Goal: Transaction & Acquisition: Purchase product/service

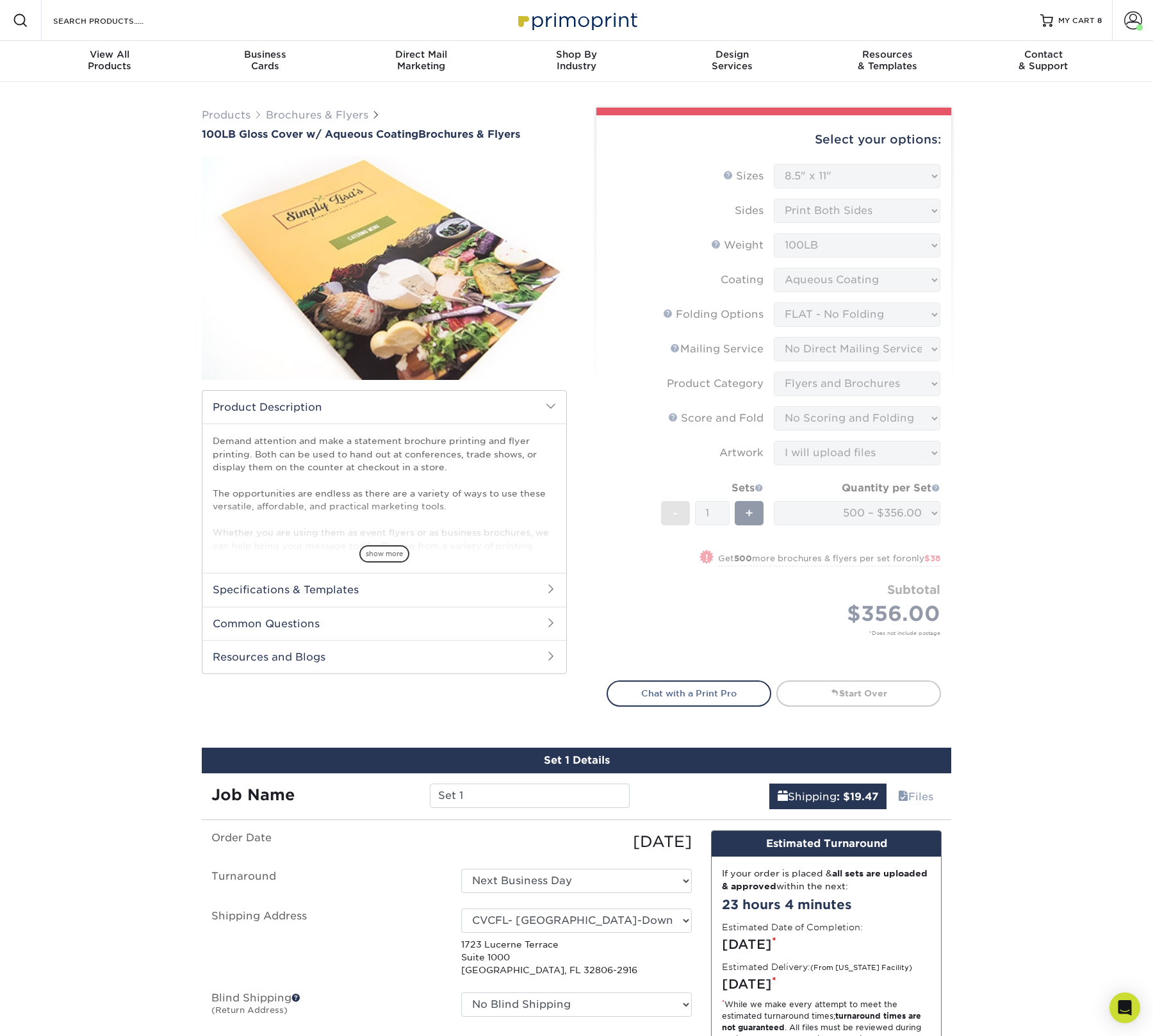
select select "8.50x11.00"
select select "9b1d5825-34d1-4721-9874-ed79abb003d7"
select select "3e5e9bdd-d78a-4c28-a41d-fe1407925ca6"
select select "1a668080-6b7c-4174-b399-2c3833b27ef4"
select select "bd0593cf-038a-41f4-bfbc-0b0ebdcc21b2"
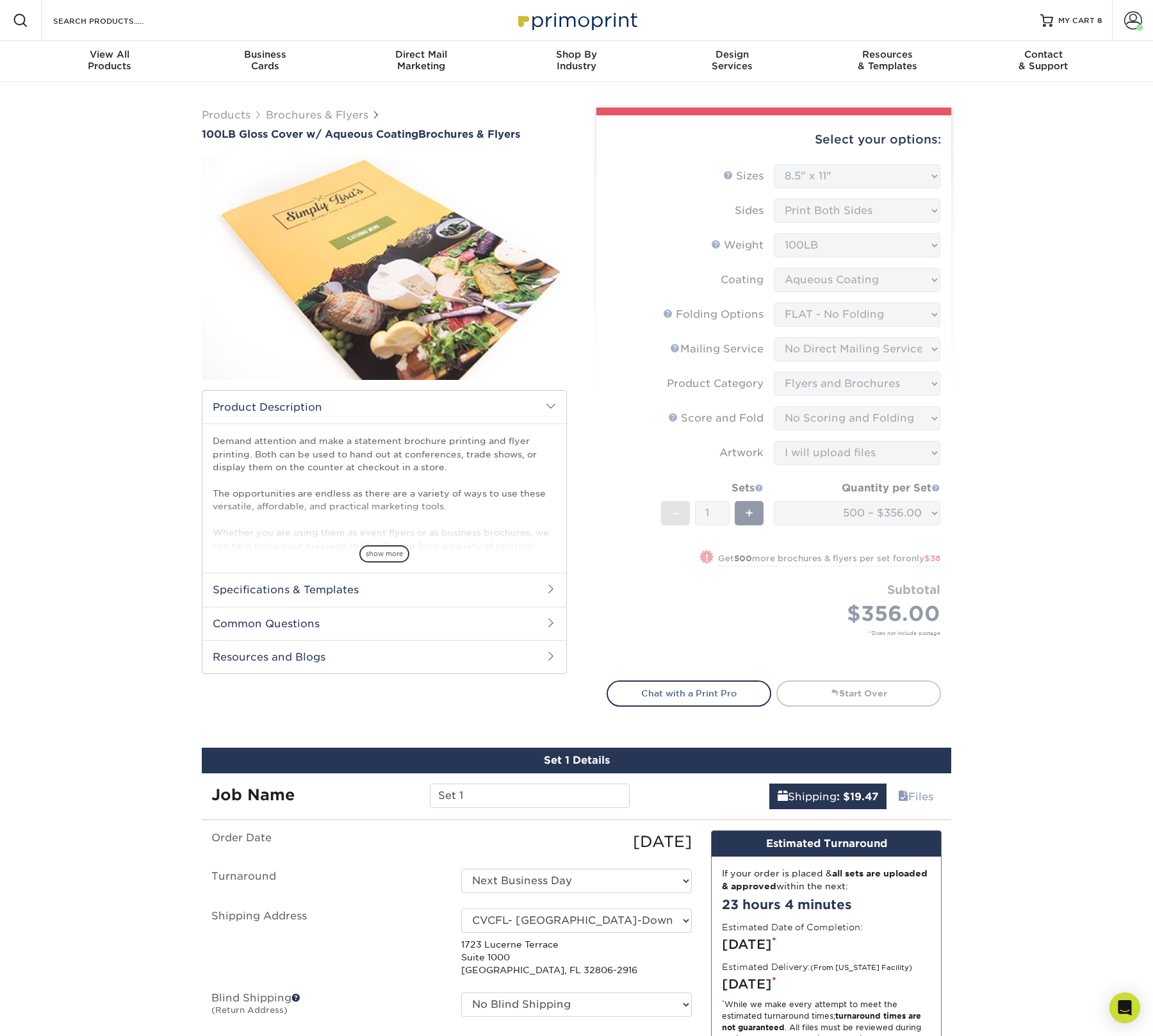
select select "upload"
select select "f72ced78-8cc2-484a-8d52-ca500477518b"
select select "270430"
select select "03"
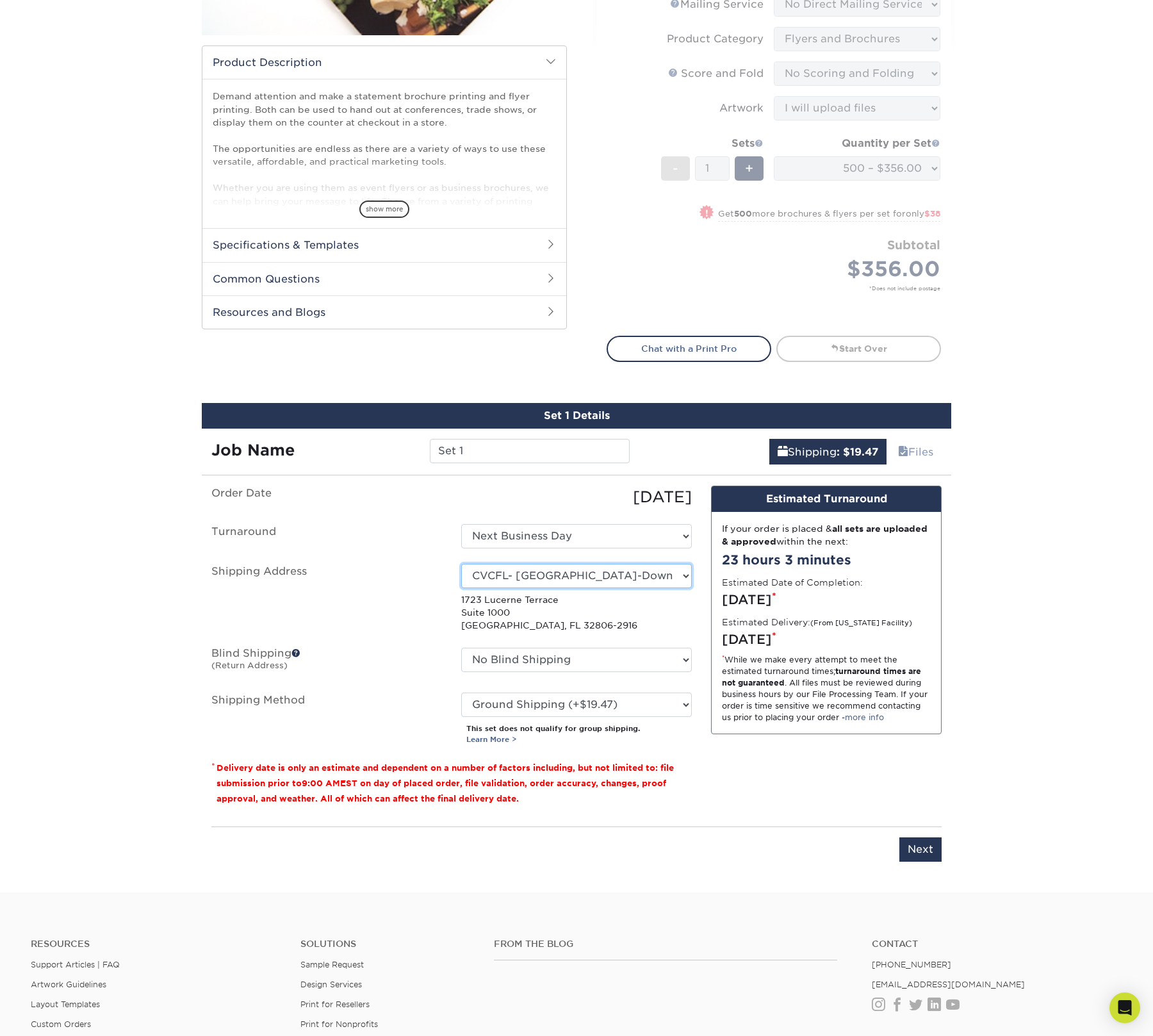
click at [540, 577] on select "Select One Lauryn Matthews AAP Conference - Advance Warehouse Acacia Crawford A…" at bounding box center [576, 575] width 230 height 24
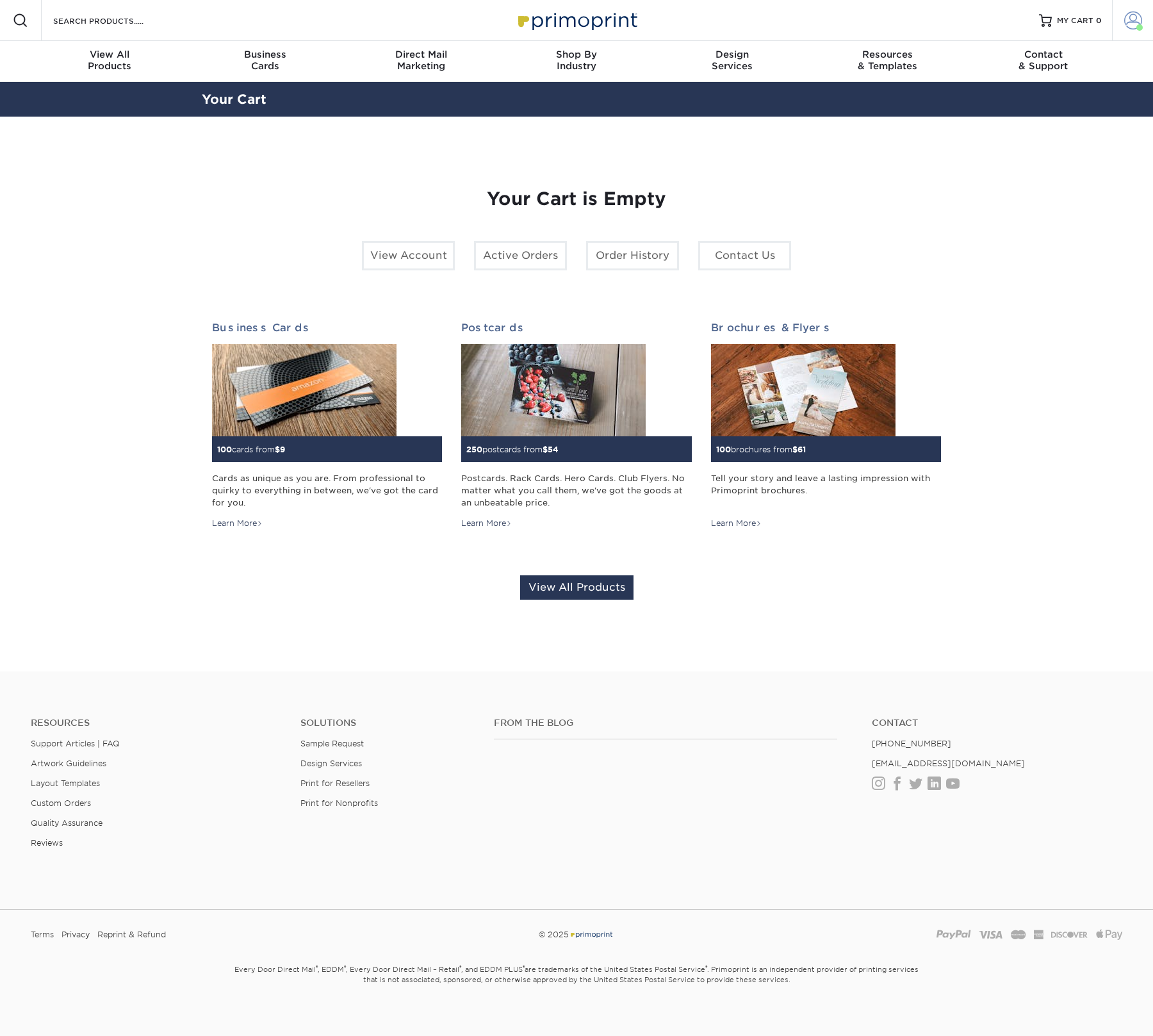
click at [1132, 20] on span at bounding box center [1133, 20] width 18 height 18
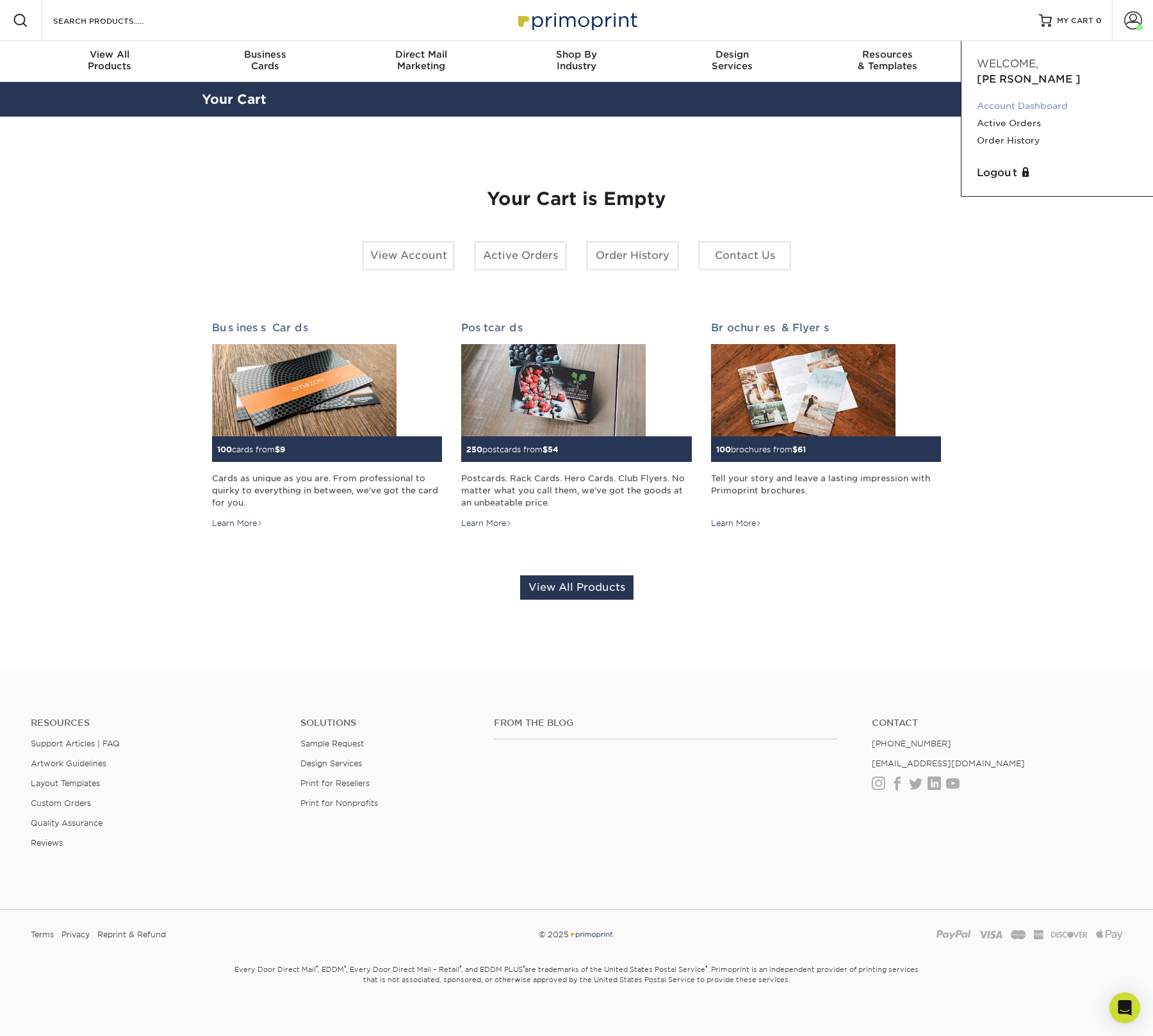
click at [1043, 97] on link "Account Dashboard" at bounding box center [1057, 106] width 161 height 17
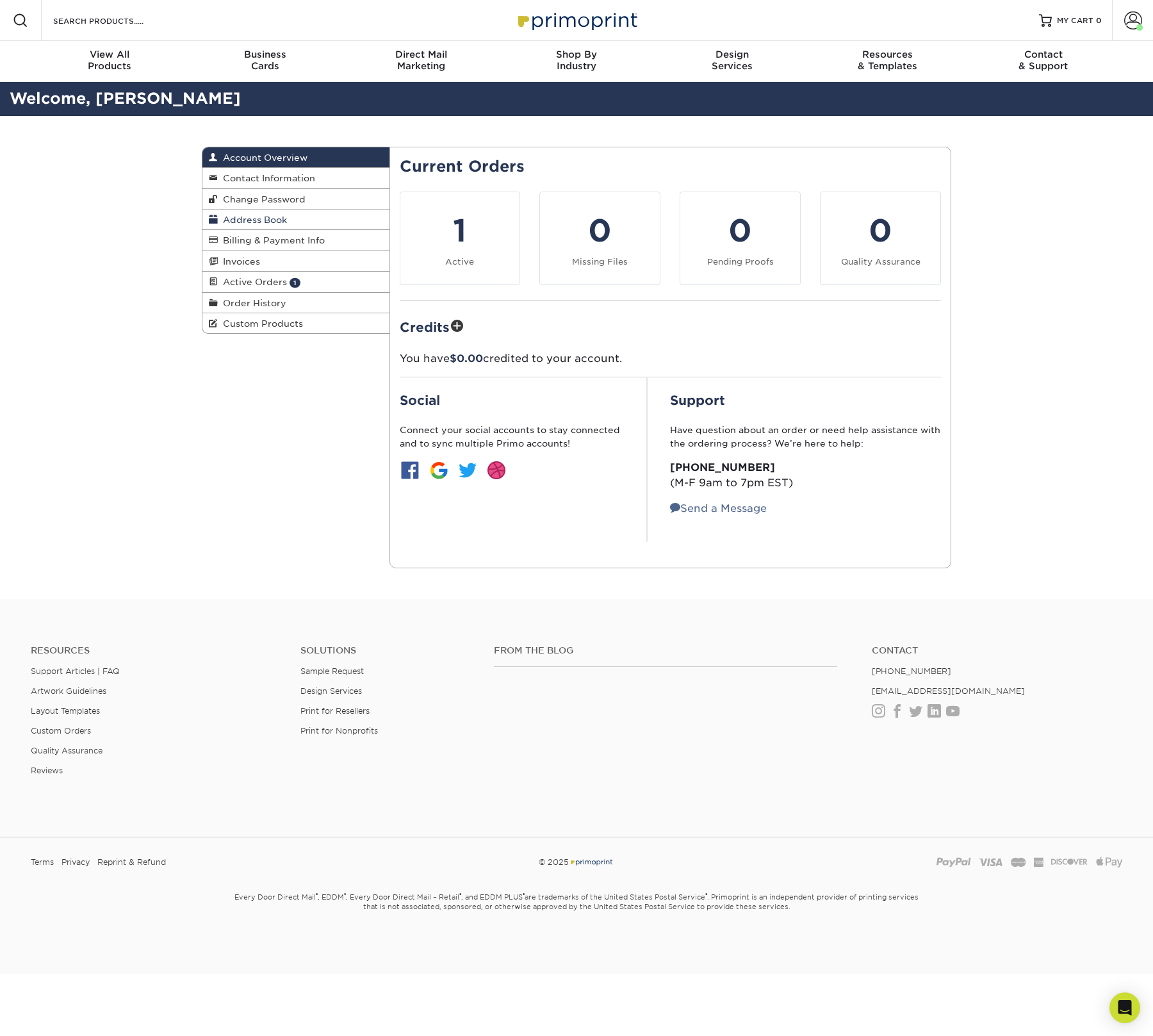
click at [275, 220] on span "Address Book" at bounding box center [253, 220] width 70 height 10
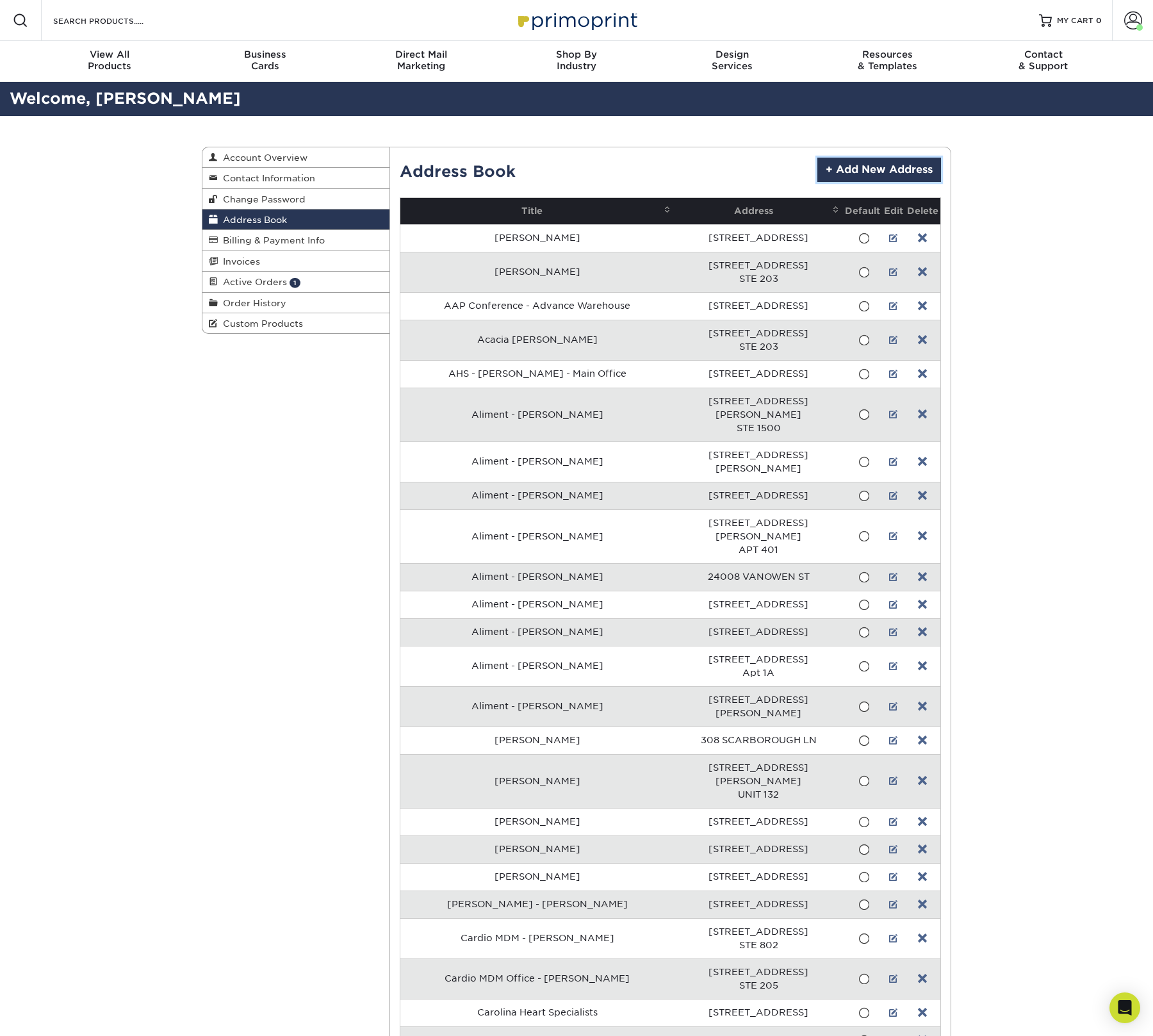
drag, startPoint x: 904, startPoint y: 172, endPoint x: 89, endPoint y: 341, distance: 832.3
click at [904, 172] on link "+ Add New Address" at bounding box center [879, 169] width 123 height 24
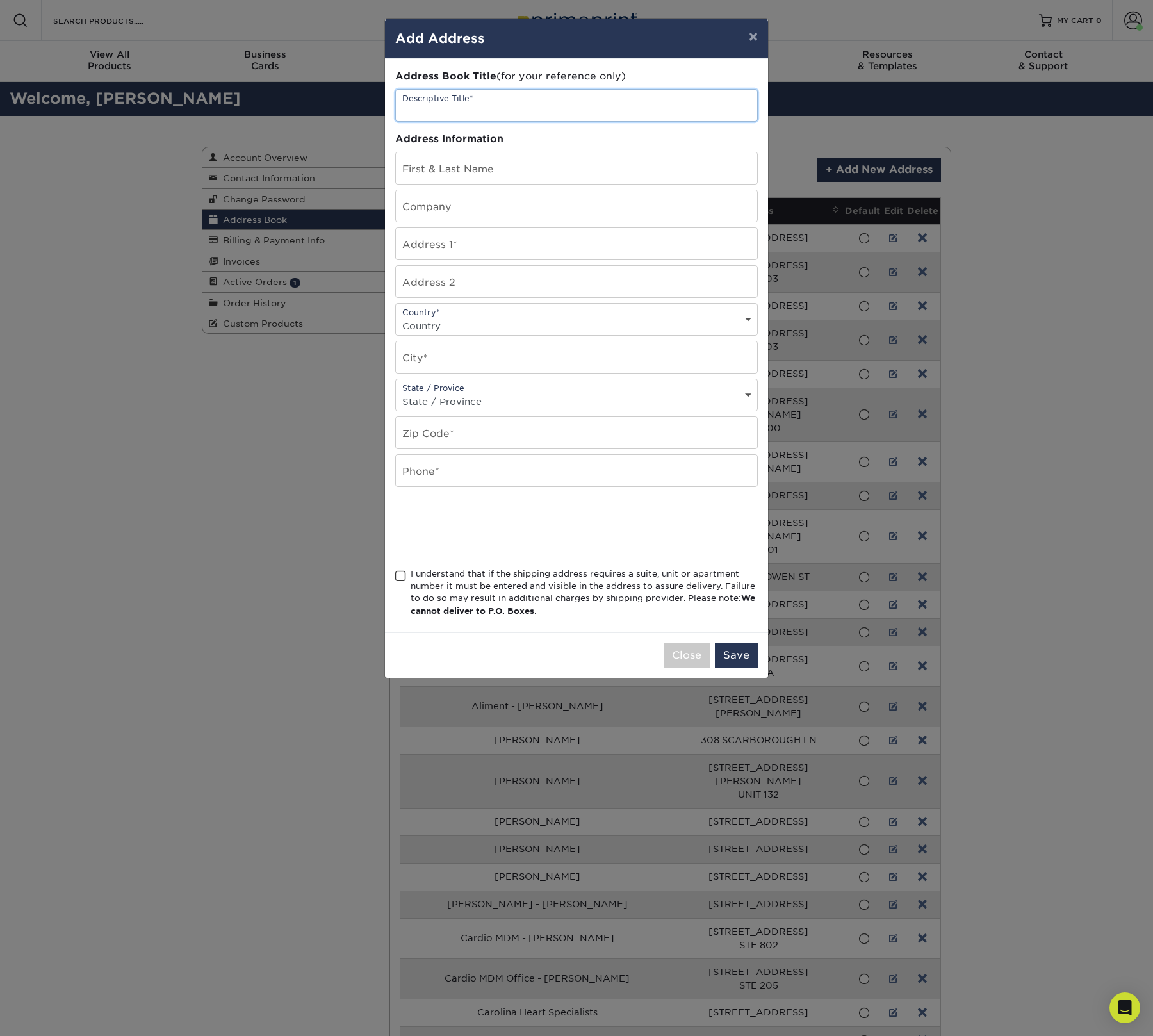
click at [510, 111] on input "text" at bounding box center [576, 105] width 362 height 31
paste input "Cardiovascular Institute of Central Florida"
type input "Cardiovascular Institute of Central Florida"
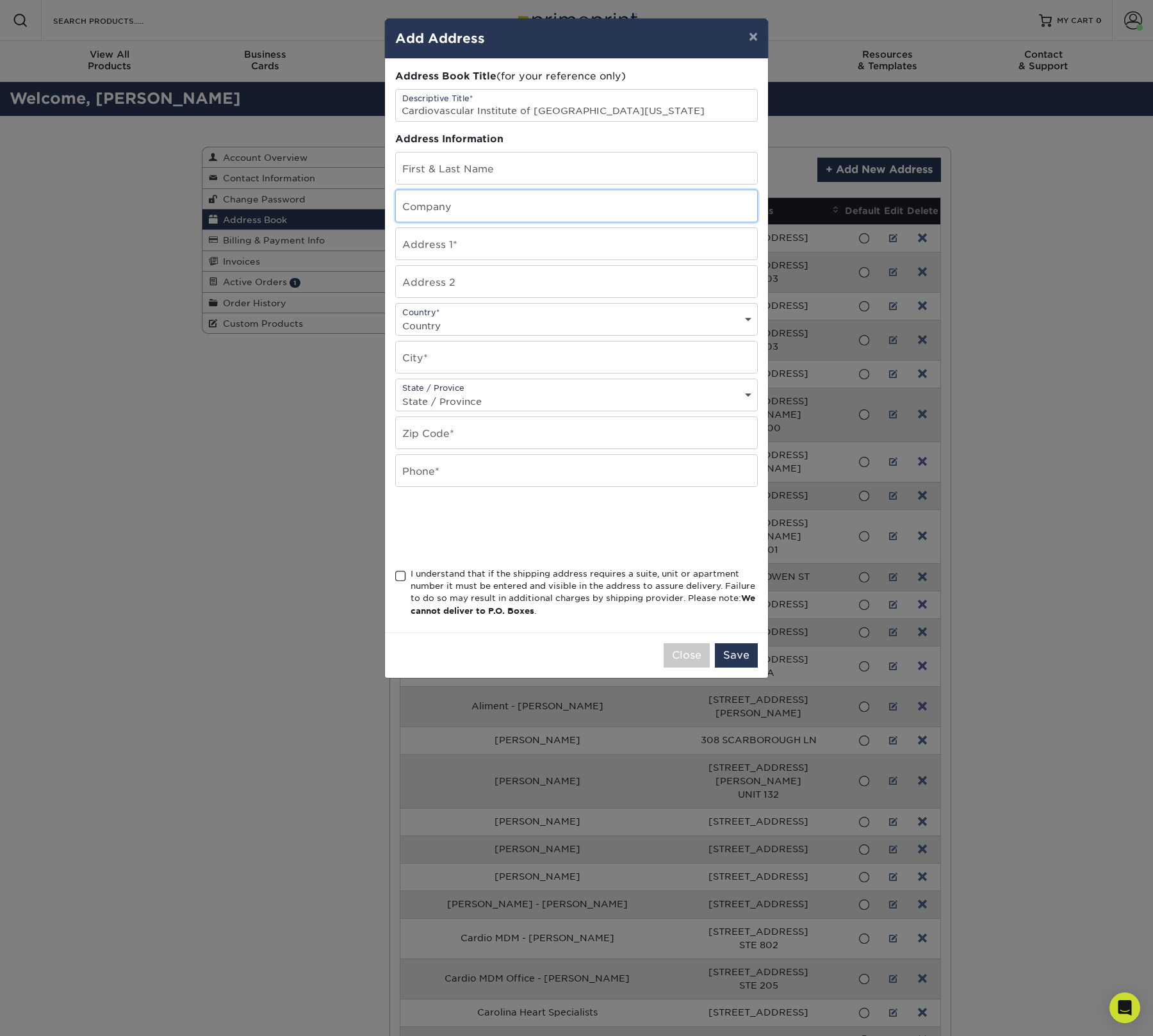
click at [483, 214] on input "text" at bounding box center [576, 206] width 362 height 31
click at [451, 165] on input "text" at bounding box center [576, 168] width 362 height 31
paste input "Attn: [PERSON_NAME]"
type input "Attn: [PERSON_NAME]"
click at [512, 253] on input "text" at bounding box center [576, 243] width 362 height 31
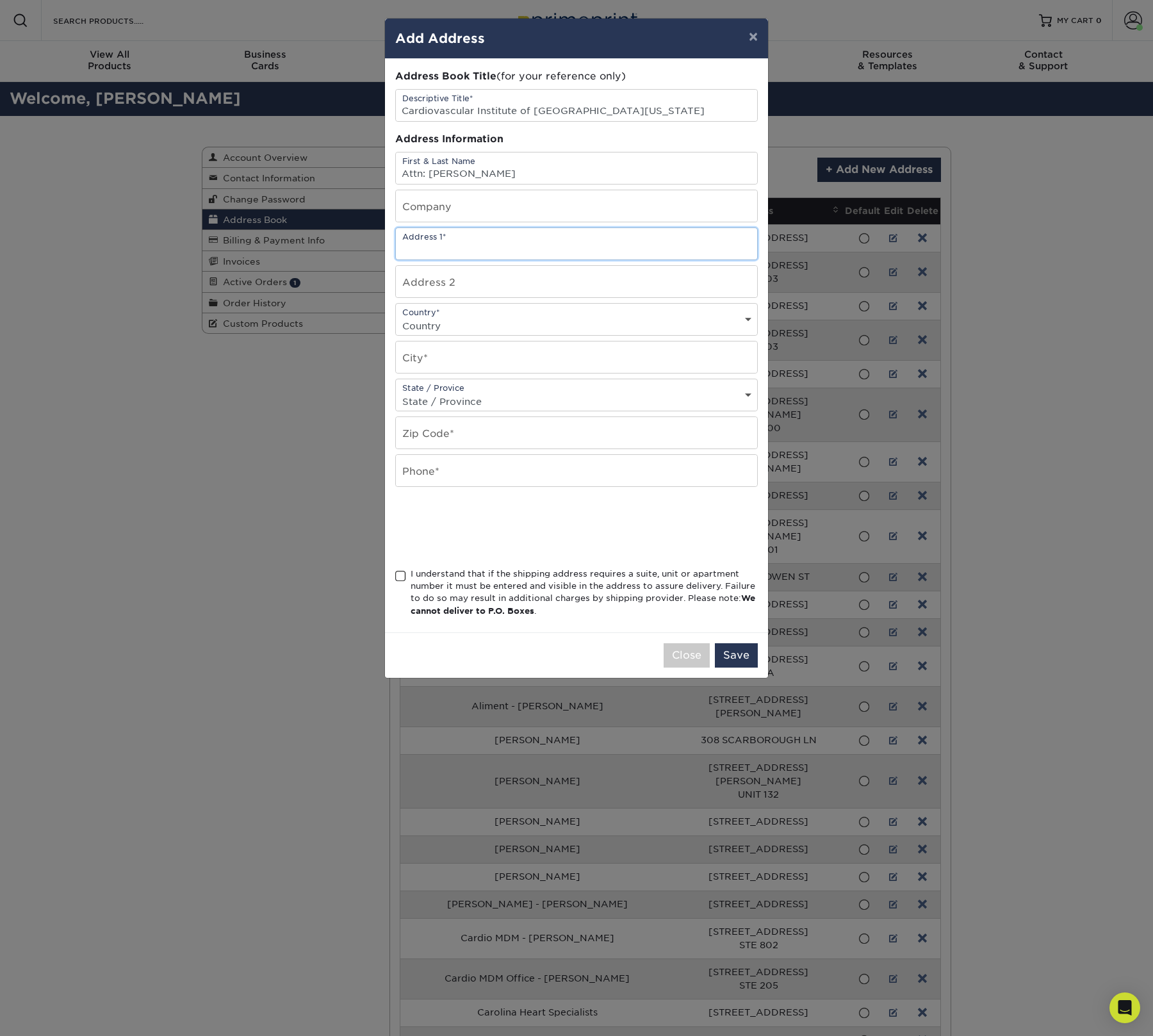
paste input "6511 SW State Road 200"
type input "6511 SW State Road 200"
click at [476, 280] on input "text" at bounding box center [576, 282] width 362 height 31
click at [459, 327] on select "Country United States Canada ----------------------------- Afghanistan Albania …" at bounding box center [576, 325] width 362 height 18
select select "US"
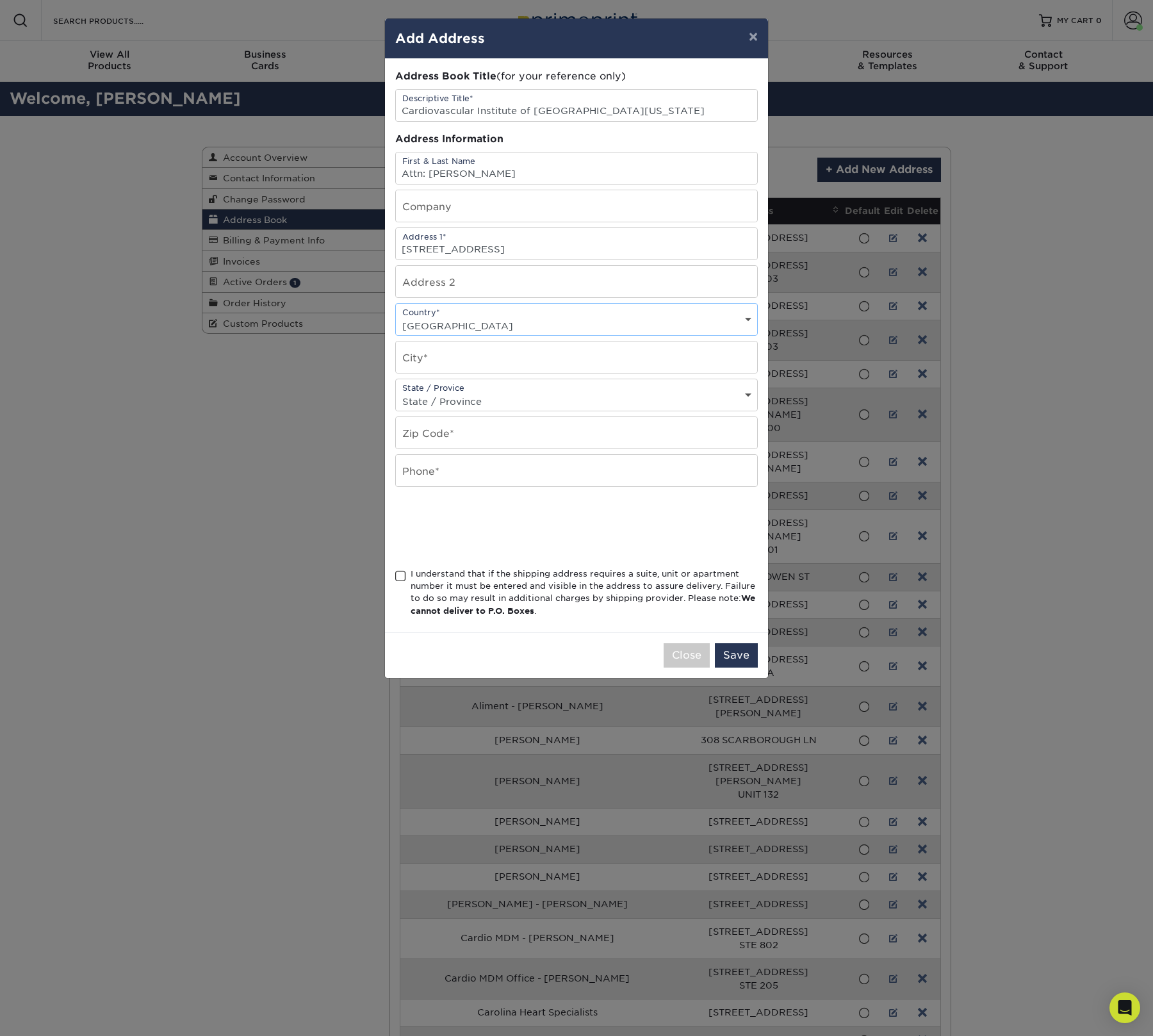
click at [396, 322] on select "Country United States Canada ----------------------------- Afghanistan Albania …" at bounding box center [576, 325] width 362 height 18
click at [467, 359] on input "text" at bounding box center [576, 357] width 362 height 31
paste input "Ocala, FL. 34476"
click at [466, 370] on input "Ocala, FL. 34476" at bounding box center [576, 357] width 362 height 31
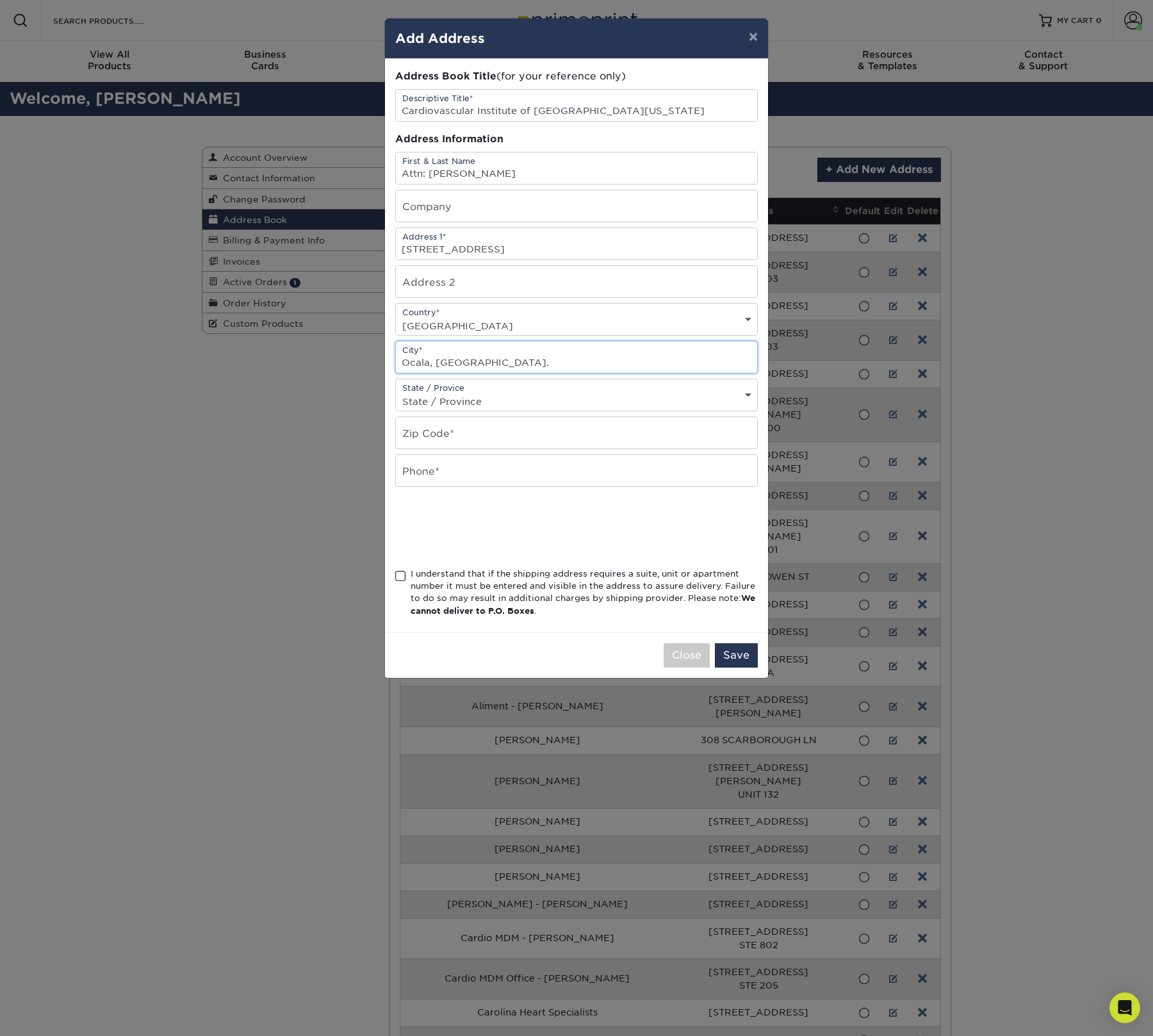
type input "Ocala, FL."
click at [439, 442] on input "text" at bounding box center [576, 433] width 362 height 31
paste input "34476"
type input "34476"
click at [457, 480] on input "text" at bounding box center [576, 470] width 362 height 31
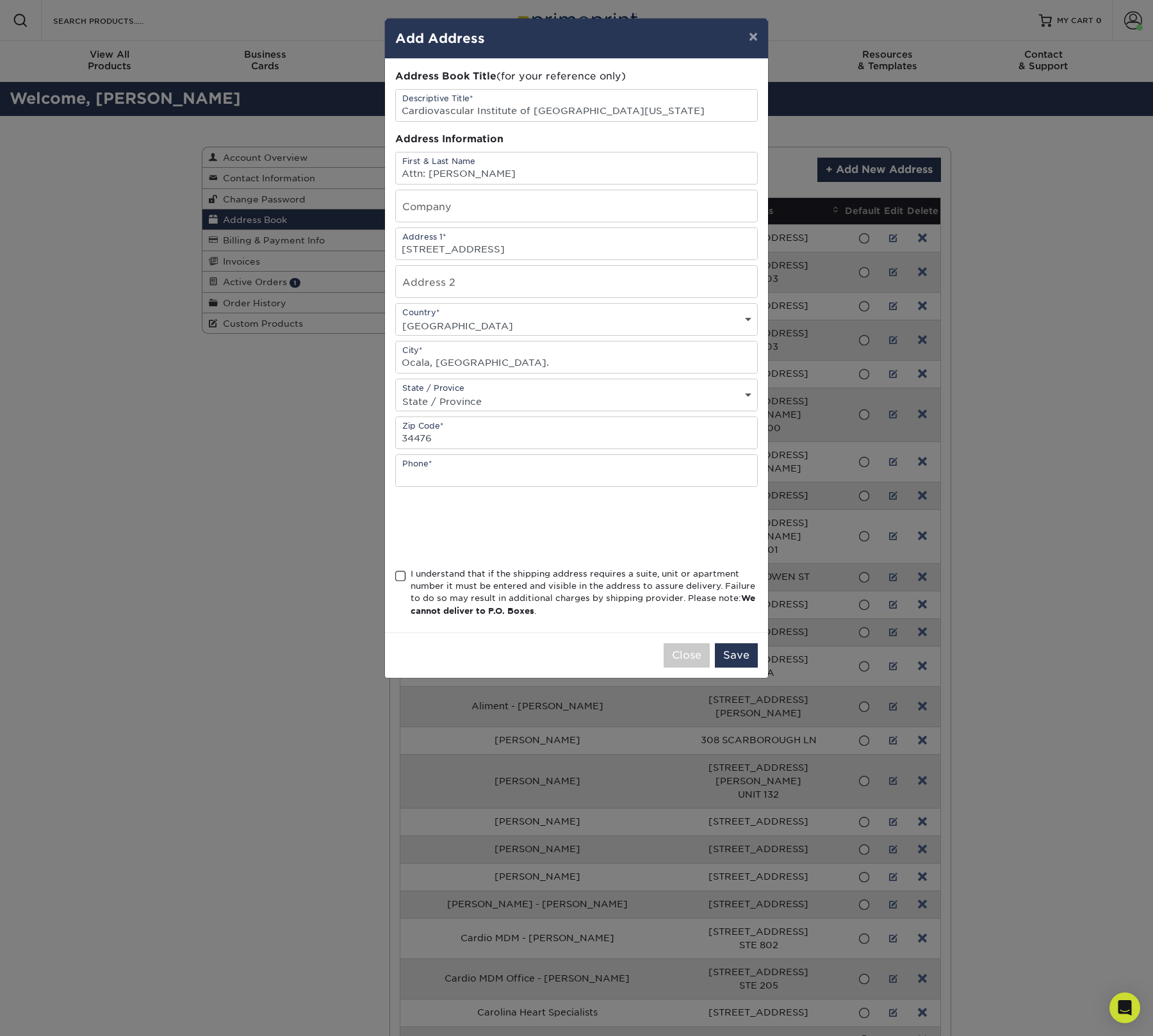
click at [481, 402] on select "State / Province Alabama Alaska Arizona Arkansas California Colorado Connecticu…" at bounding box center [576, 401] width 362 height 18
select select "FL"
click at [396, 400] on select "State / Province Alabama Alaska Arizona Arkansas California Colorado Connecticu…" at bounding box center [576, 401] width 362 height 18
click at [400, 582] on span at bounding box center [401, 576] width 11 height 12
click at [0, 0] on input "I understand that if the shipping address requires a suite, unit or apartment n…" at bounding box center [0, 0] width 0 height 0
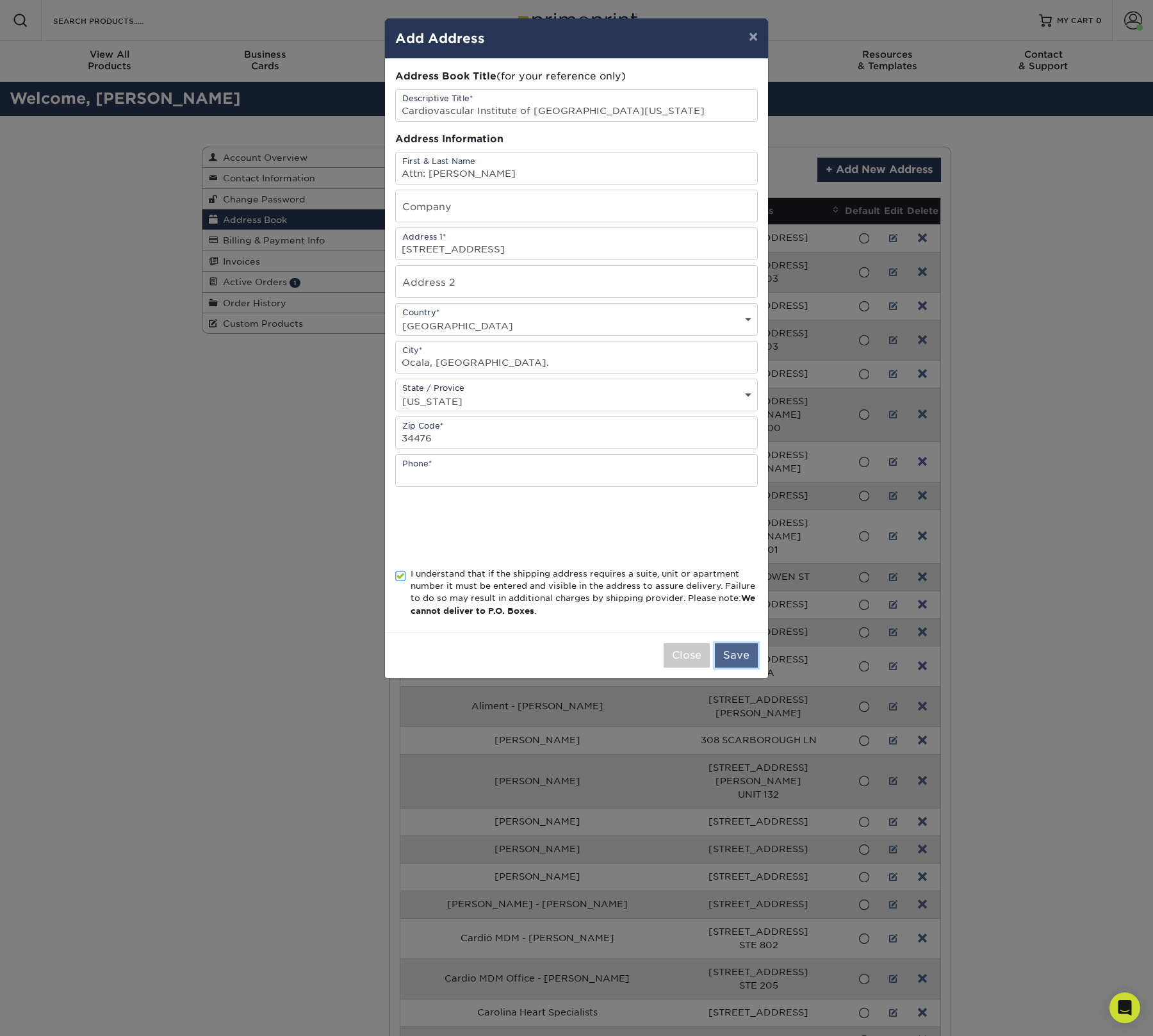
click at [739, 667] on button "Save" at bounding box center [736, 655] width 43 height 24
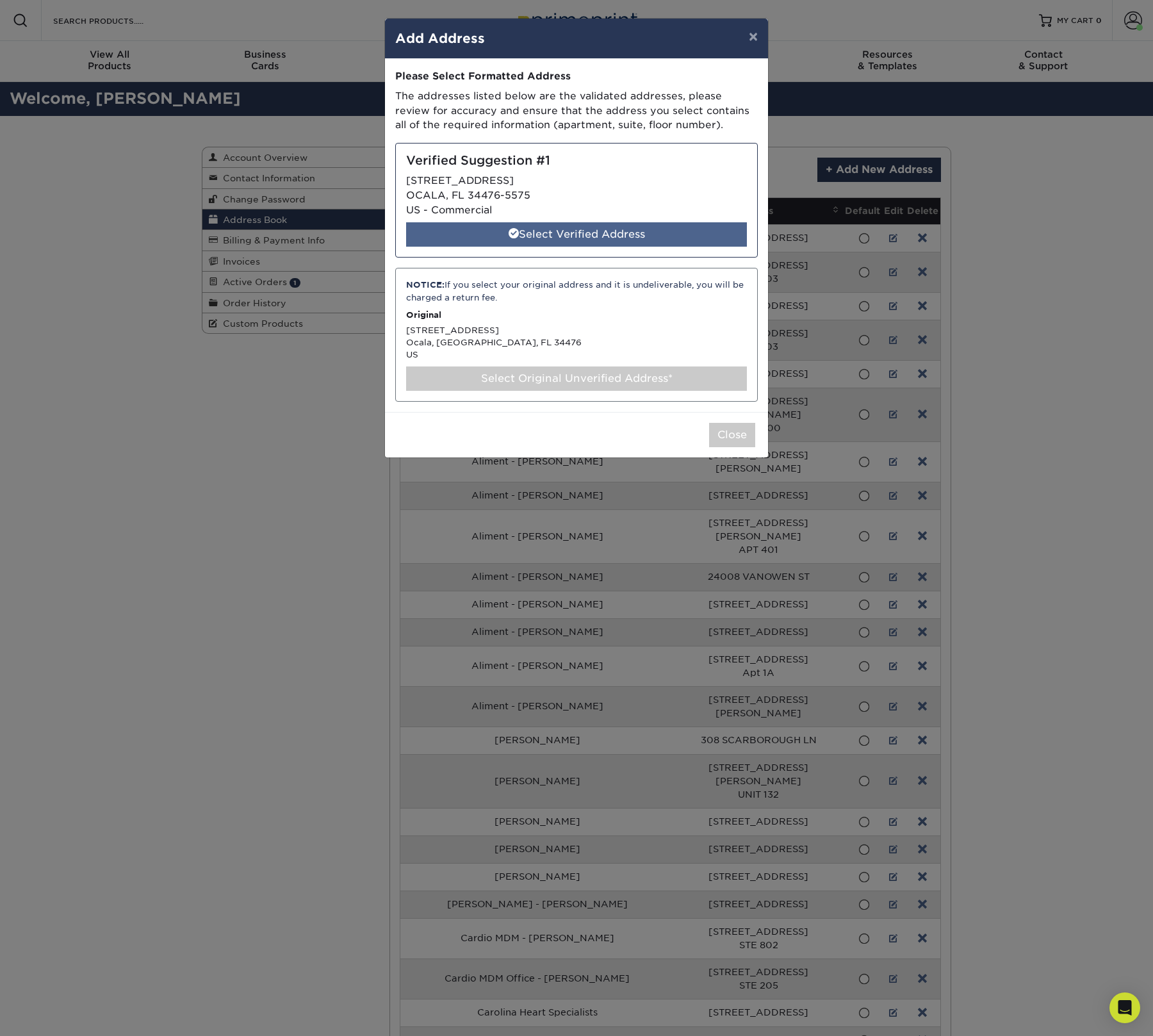
click at [595, 230] on div "Select Verified Address" at bounding box center [576, 235] width 341 height 24
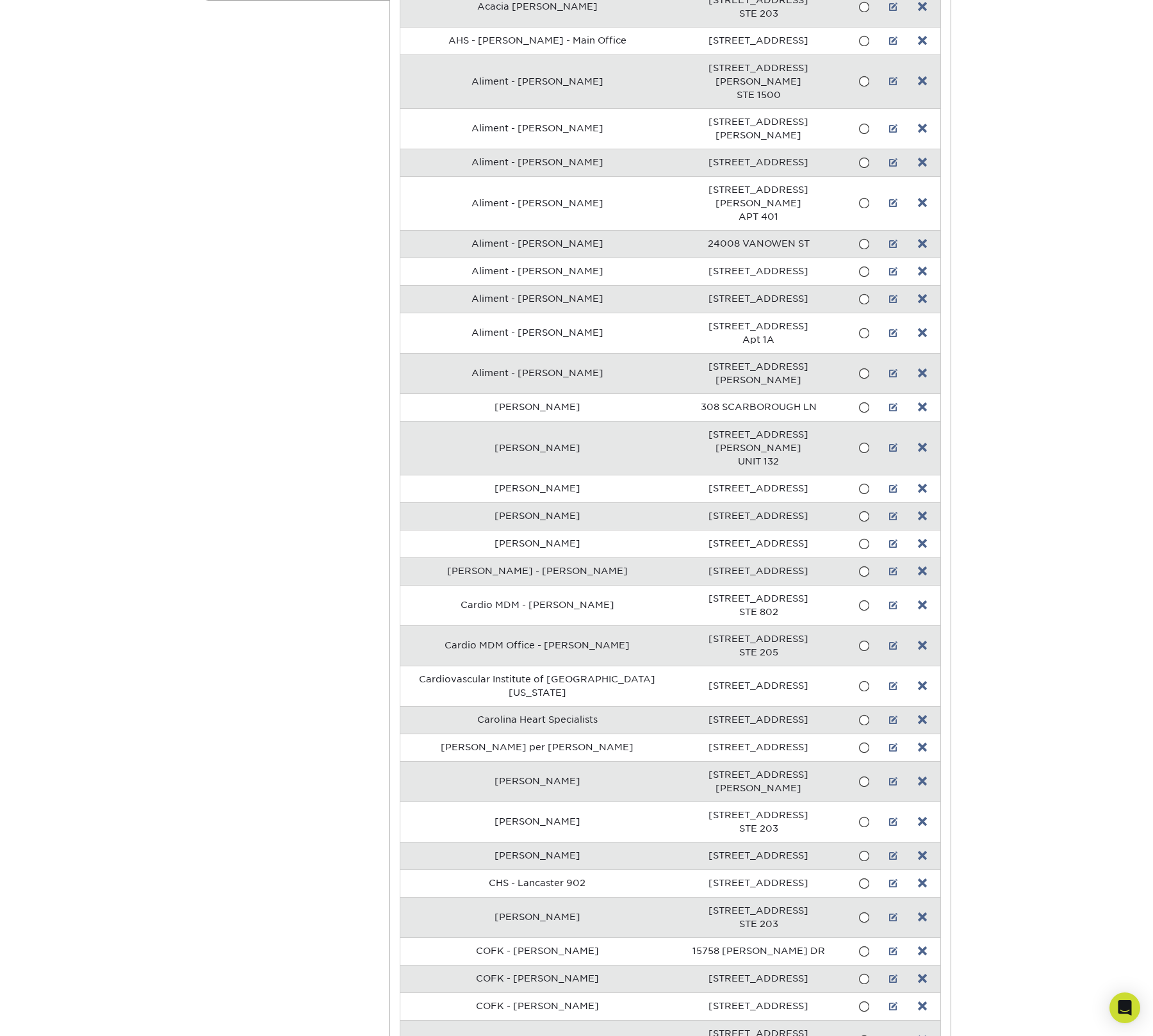
scroll to position [334, 0]
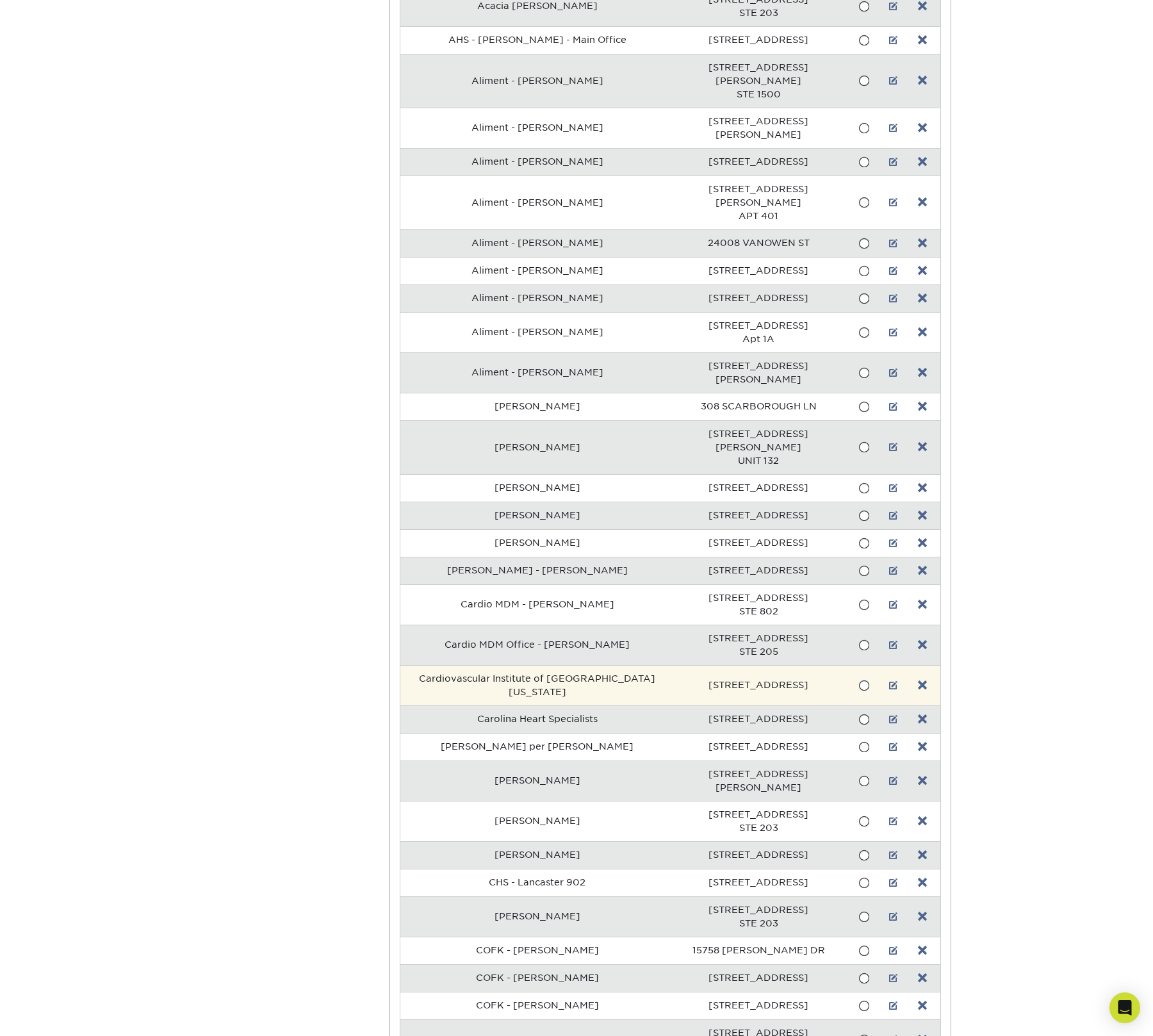
click at [658, 665] on td "Cardiovascular Institute of Central Florida" at bounding box center [537, 685] width 274 height 40
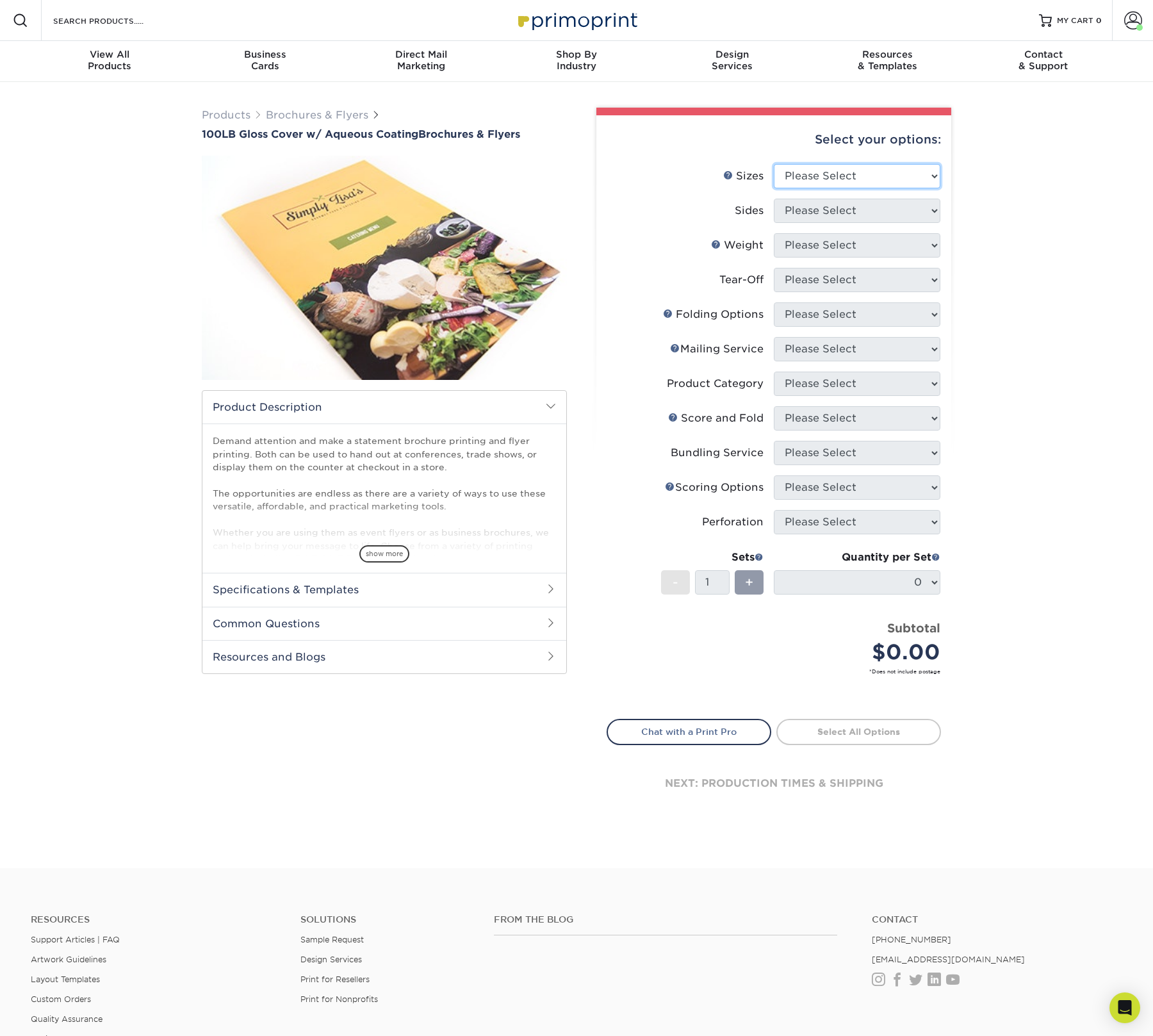
click at [884, 174] on select "Please Select 3.5" x 8.5" 3.5" x 11" 3.67" x 8.5" 4" x 8.5" 4" x 11" 4" x 12" 4…" at bounding box center [857, 176] width 167 height 24
select select "8.50x11.00"
click at [774, 164] on select "Please Select 3.5" x 8.5" 3.5" x 11" 3.67" x 8.5" 4" x 8.5" 4" x 11" 4" x 12" 4…" at bounding box center [857, 176] width 167 height 24
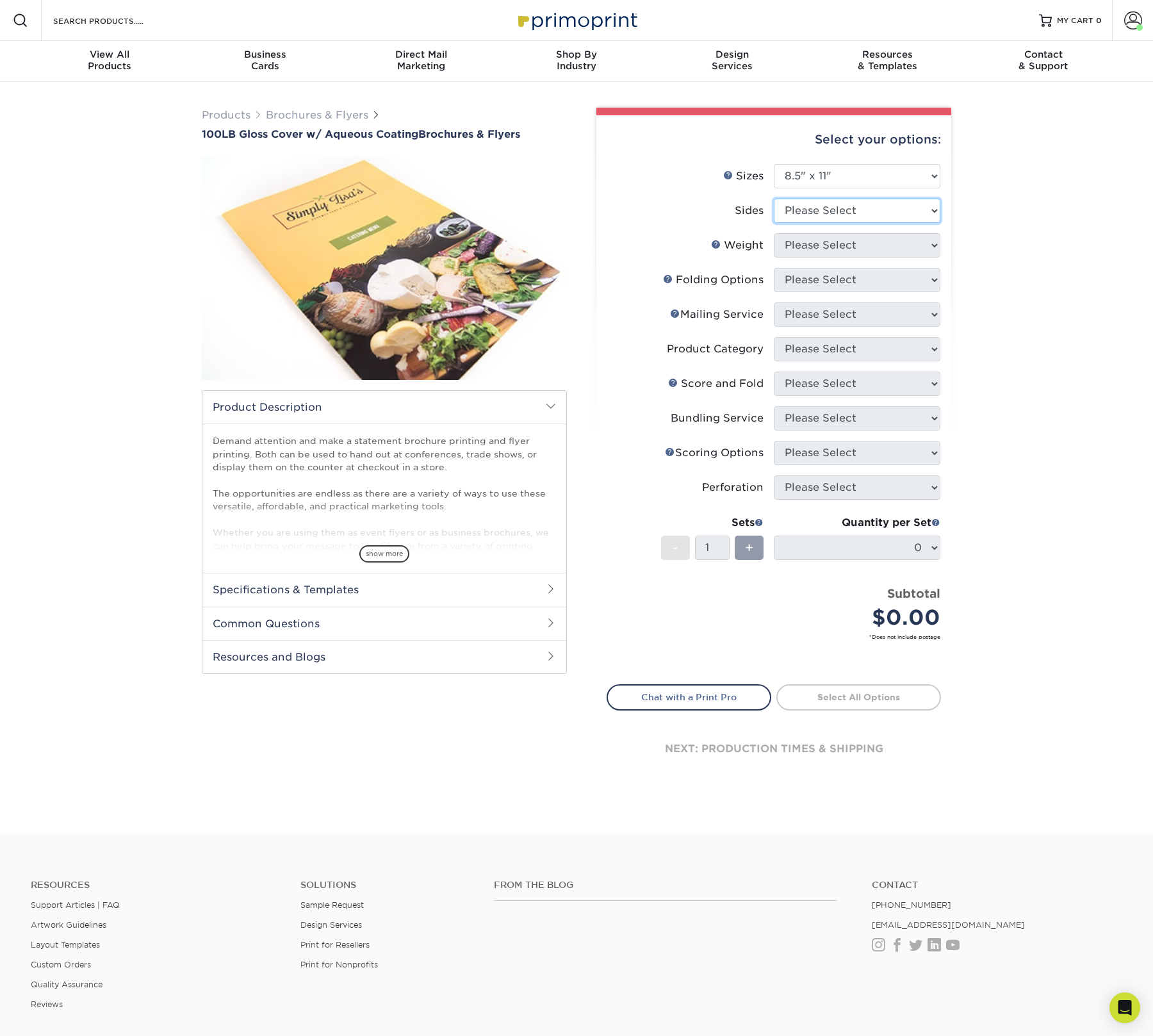
click at [890, 208] on select "Please Select Print Both Sides Print Front Only" at bounding box center [857, 210] width 167 height 24
select select "13abbda7-1d64-4f25-8bb2-c179b224825d"
click at [774, 198] on select "Please Select Print Both Sides Print Front Only" at bounding box center [857, 210] width 167 height 24
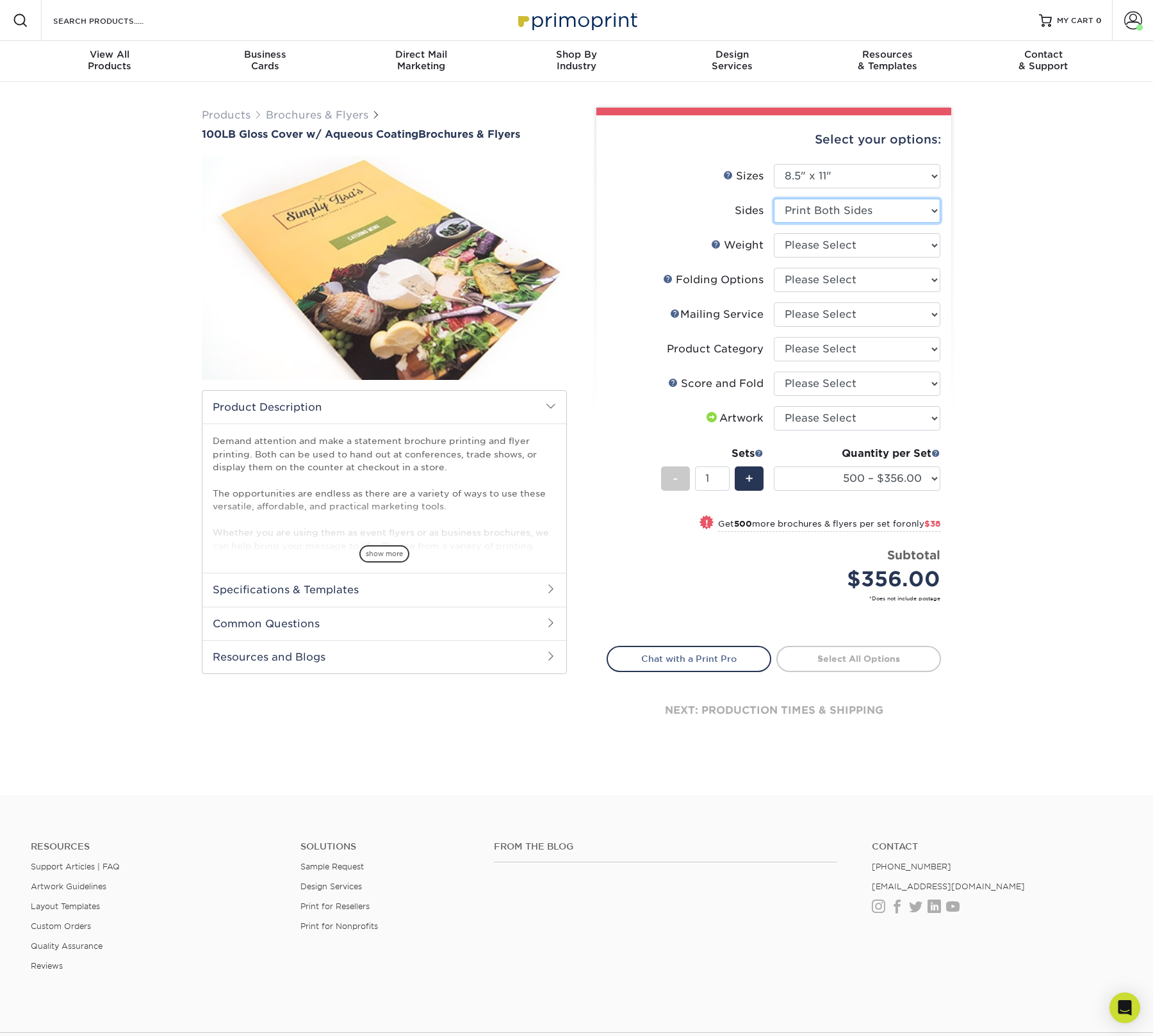
click at [851, 210] on select "Please Select Print Both Sides Print Front Only" at bounding box center [857, 210] width 167 height 24
click at [774, 198] on select "Please Select Print Both Sides Print Front Only" at bounding box center [857, 210] width 167 height 24
click at [856, 250] on select "Please Select 100LB" at bounding box center [857, 245] width 167 height 24
select select "100LB"
click at [774, 233] on select "Please Select 100LB" at bounding box center [857, 245] width 167 height 24
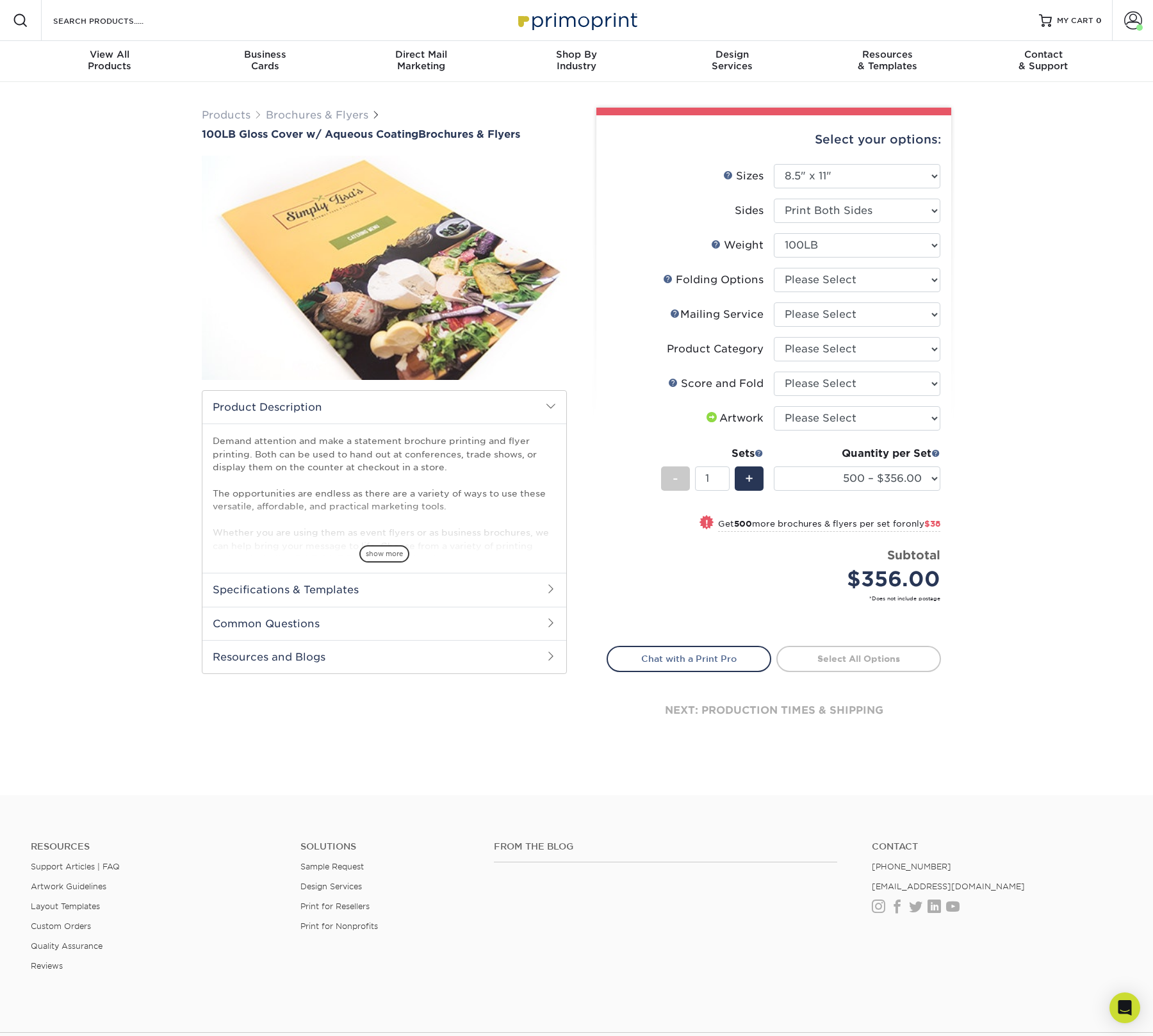
click at [860, 276] on form "Sizes Help Sizes Please Select 3.5" x 8.5" 3.5" x 11" 3.67" x 8.5" 4" x 8.5" 4"…" at bounding box center [774, 397] width 335 height 467
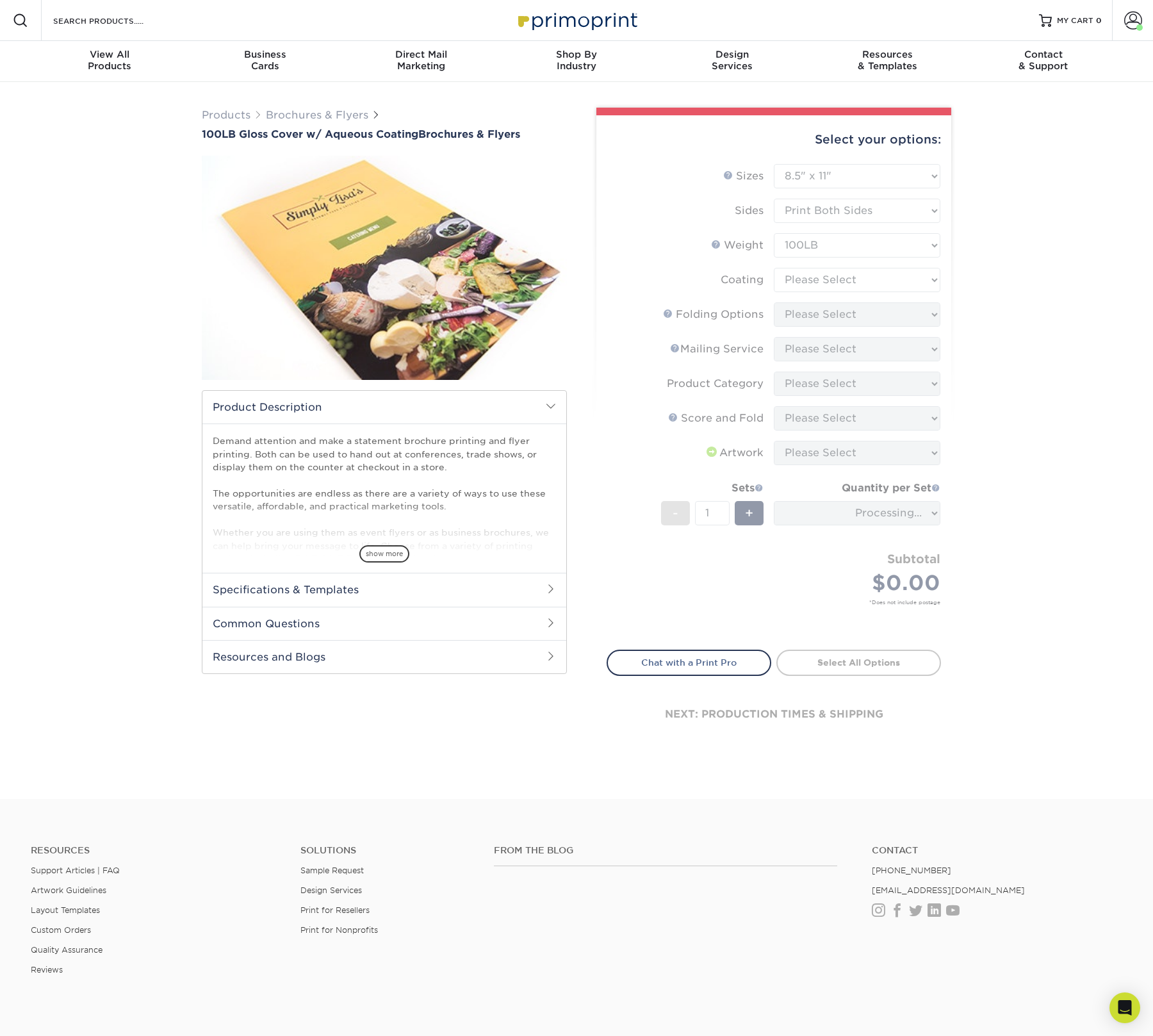
drag, startPoint x: 1065, startPoint y: 406, endPoint x: 956, endPoint y: 352, distance: 121.6
click at [1065, 406] on div "Products Brochures & Flyers 100LB Gloss Cover w/ Aqueous Coating Brochures & Fl…" at bounding box center [576, 440] width 1153 height 717
click at [880, 279] on select at bounding box center [857, 280] width 167 height 24
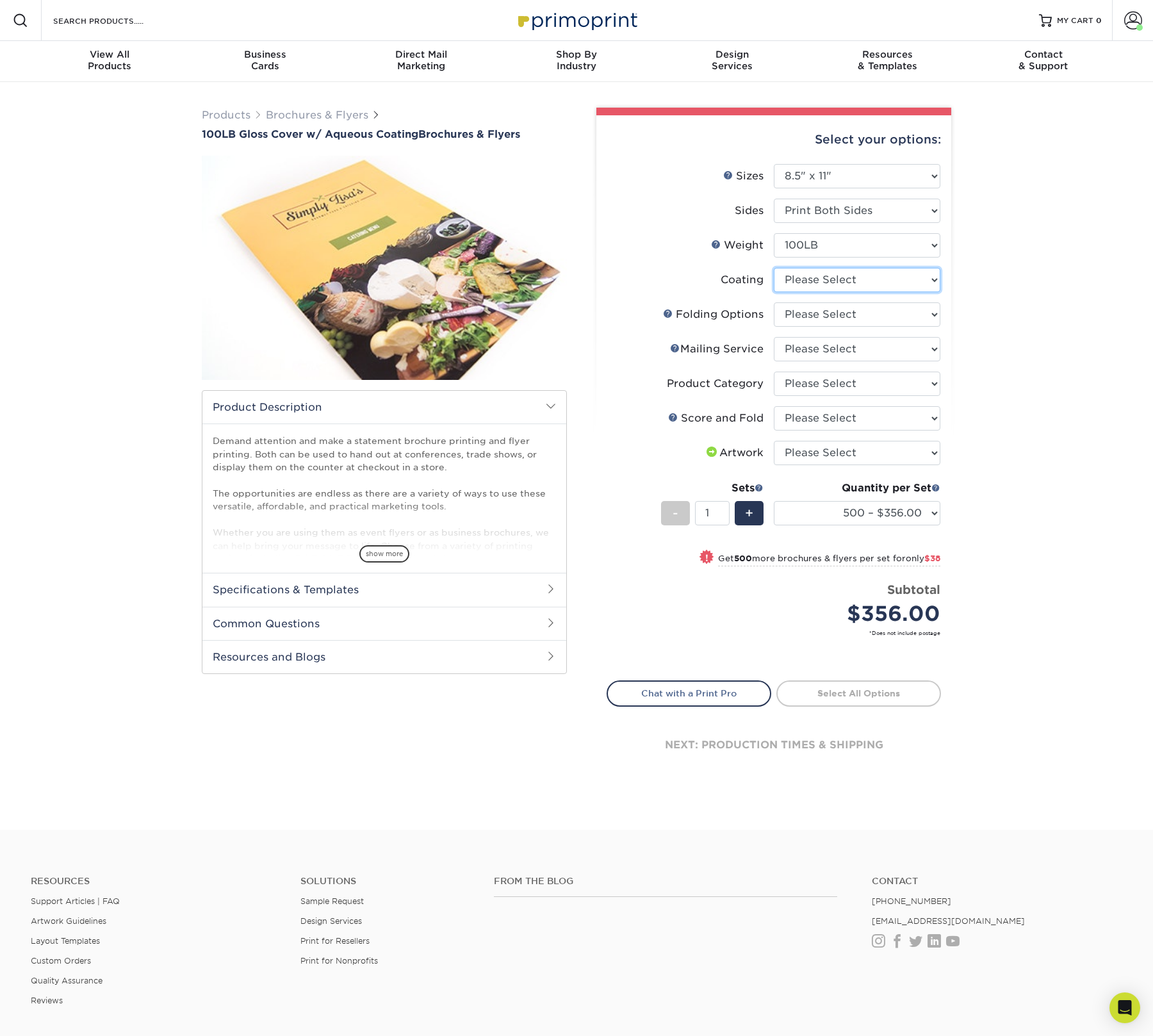
select select "d41dab50-ff65-4f4f-bb17-2afe4d36ae33"
click at [774, 268] on select at bounding box center [857, 280] width 167 height 24
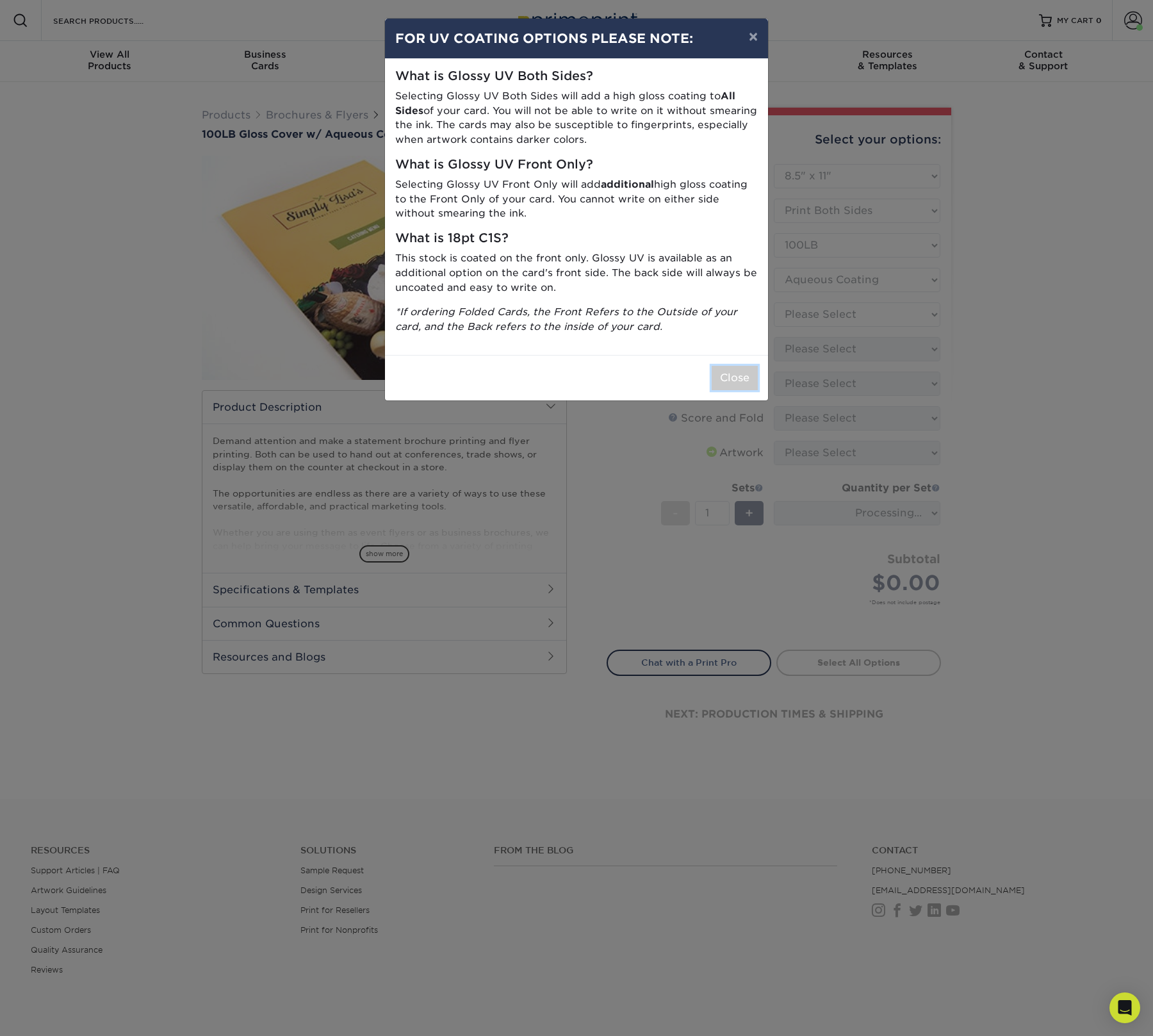
click at [736, 378] on button "Close" at bounding box center [735, 378] width 46 height 24
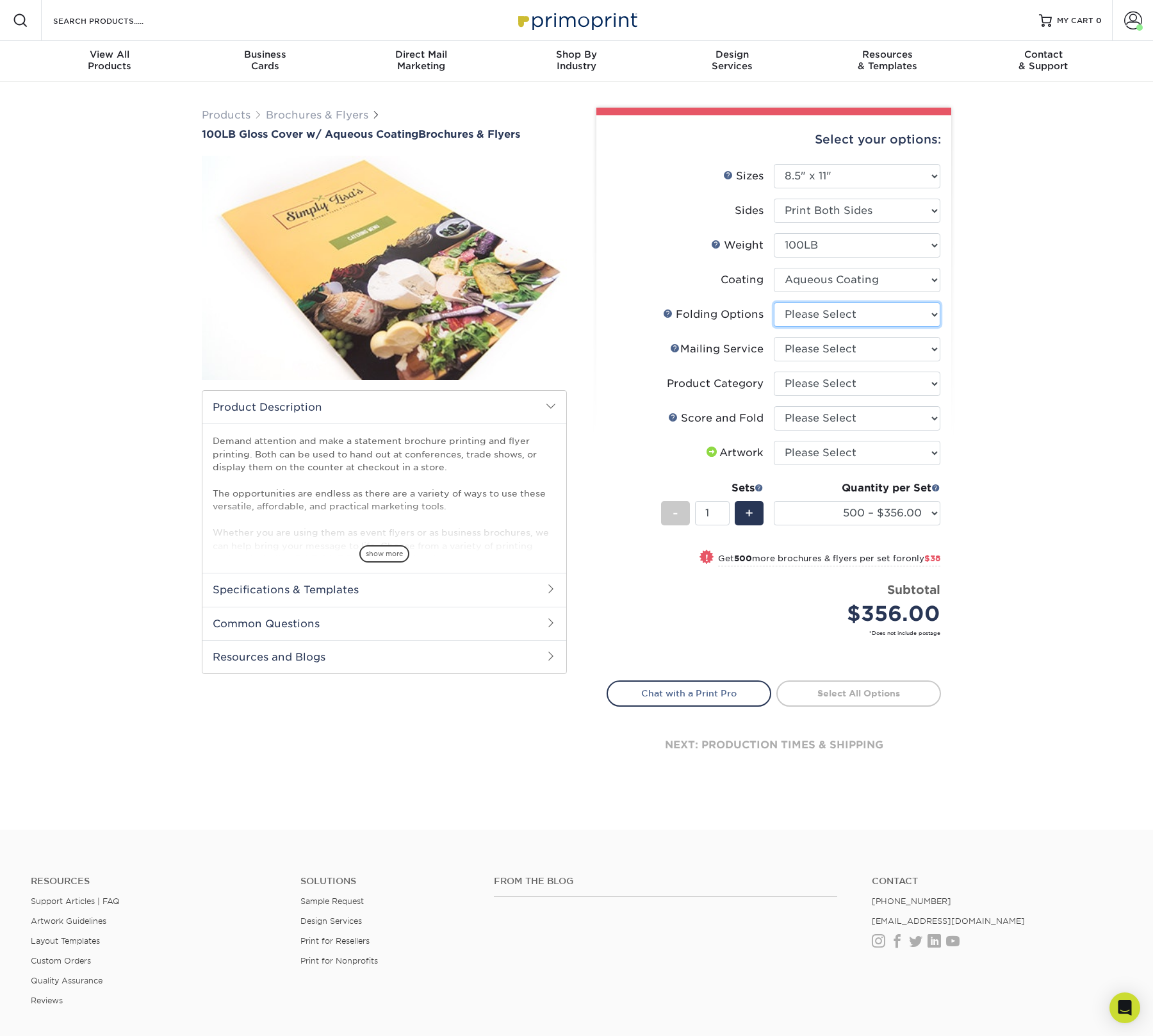
click at [871, 318] on select "Please Select FLAT - No Folding" at bounding box center [857, 315] width 167 height 24
select select "9b1d5825-34d1-4721-9874-ed79abb003d7"
click at [774, 302] on select "Please Select FLAT - No Folding" at bounding box center [857, 315] width 167 height 24
click at [863, 349] on select "Please Select No Direct Mailing Service No, I will mail/stamp/imprint Direct Ma…" at bounding box center [857, 349] width 167 height 24
select select "3e5e9bdd-d78a-4c28-a41d-fe1407925ca6"
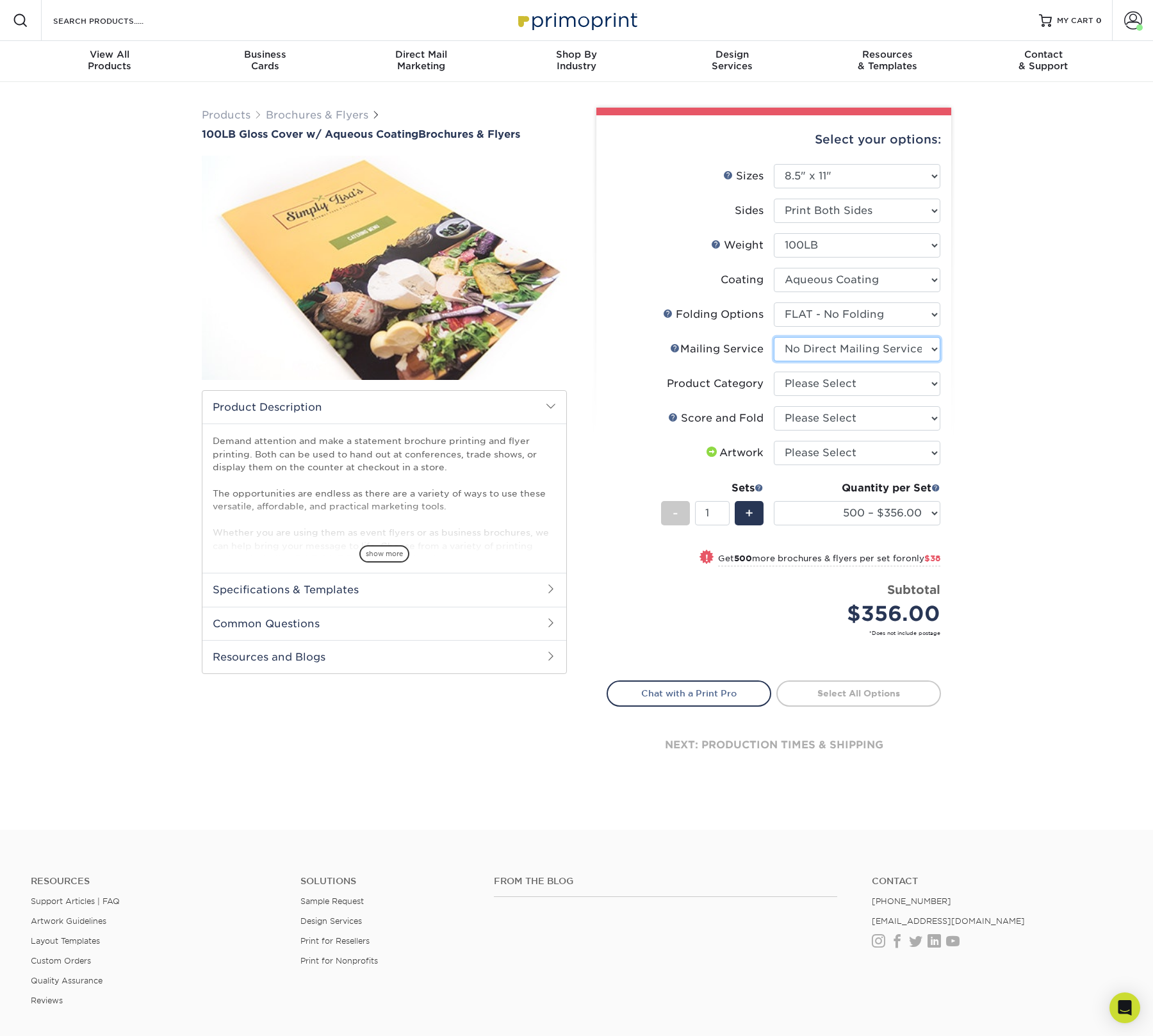
click at [774, 337] on select "Please Select No Direct Mailing Service No, I will mail/stamp/imprint Direct Ma…" at bounding box center [857, 349] width 167 height 24
click at [870, 380] on select "Please Select Flyers and Brochures" at bounding box center [857, 383] width 167 height 24
select select "1a668080-6b7c-4174-b399-2c3833b27ef4"
click at [774, 371] on select "Please Select Flyers and Brochures" at bounding box center [857, 383] width 167 height 24
click at [851, 416] on select "Please Select No Scoring and Folding Score & fold in half Score and 1/2 Fold on…" at bounding box center [857, 418] width 167 height 24
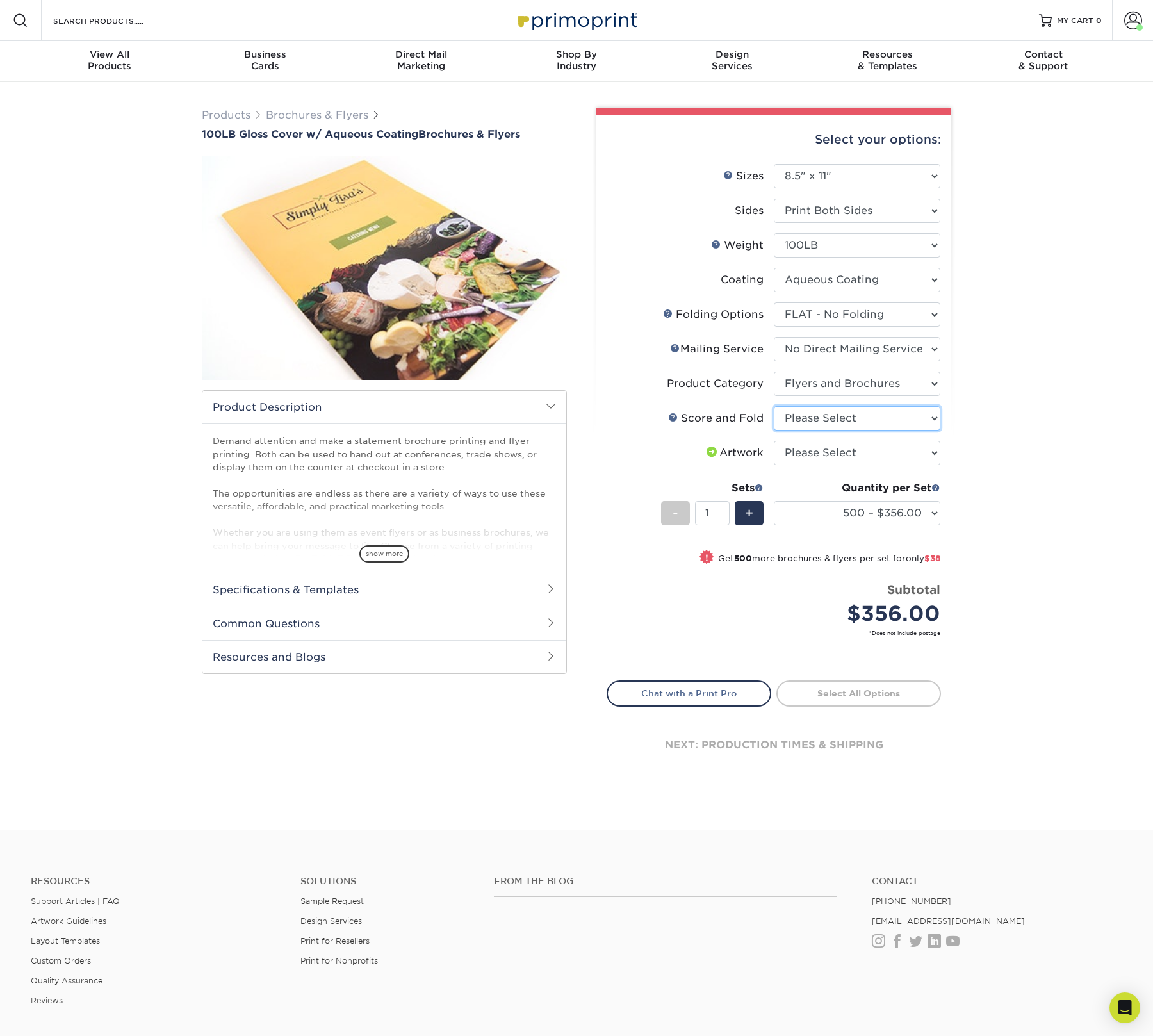
select select "bd0593cf-038a-41f4-bfbc-0b0ebdcc21b2"
click at [774, 406] on select "Please Select No Scoring and Folding Score & fold in half Score and 1/2 Fold on…" at bounding box center [857, 418] width 167 height 24
click at [863, 451] on select "Please Select I will upload files I need a design - $175" at bounding box center [857, 453] width 167 height 24
select select "upload"
click at [774, 441] on select "Please Select I will upload files I need a design - $175" at bounding box center [857, 453] width 167 height 24
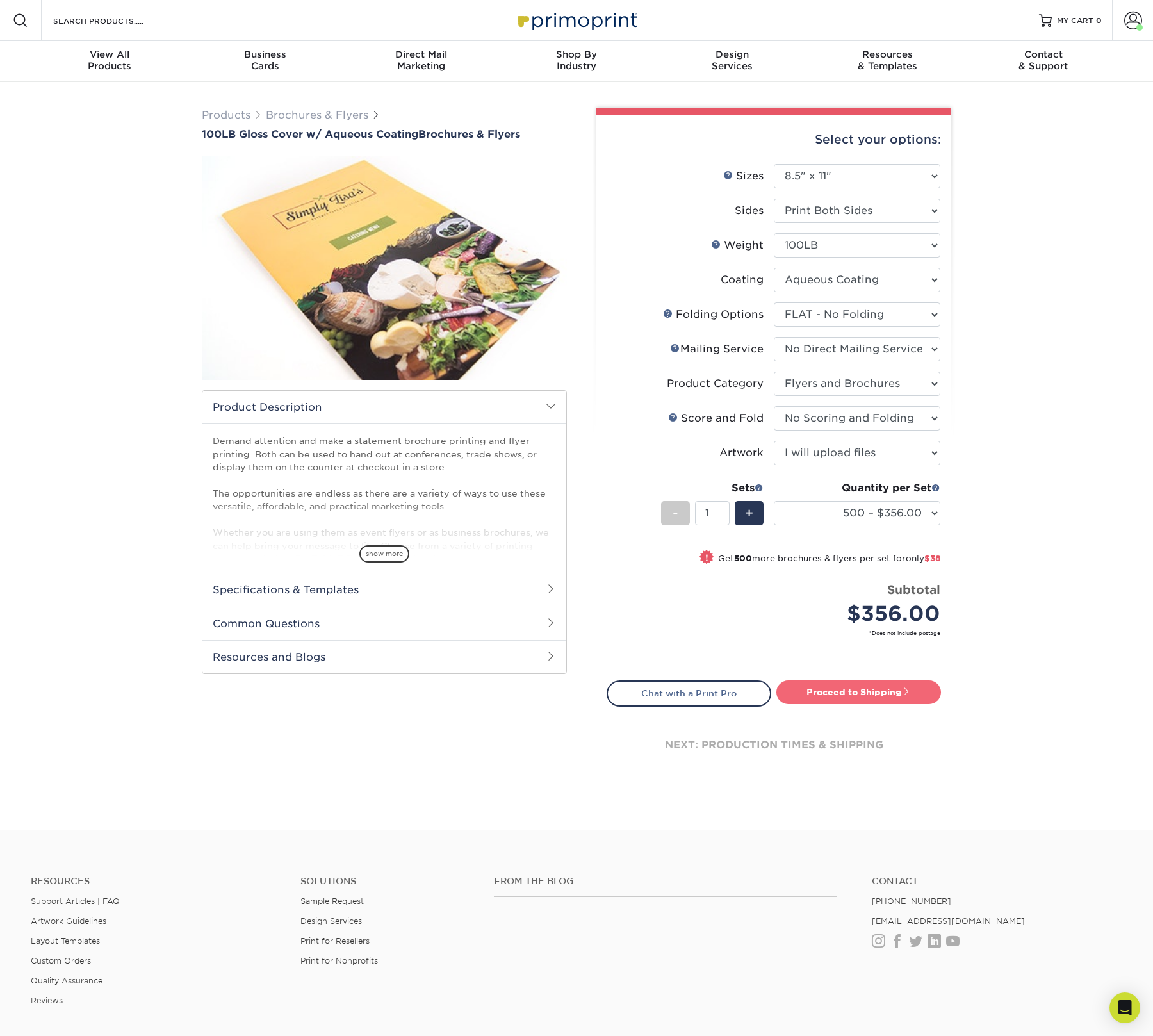
click at [866, 687] on link "Proceed to Shipping" at bounding box center [858, 692] width 164 height 23
type input "Set 1"
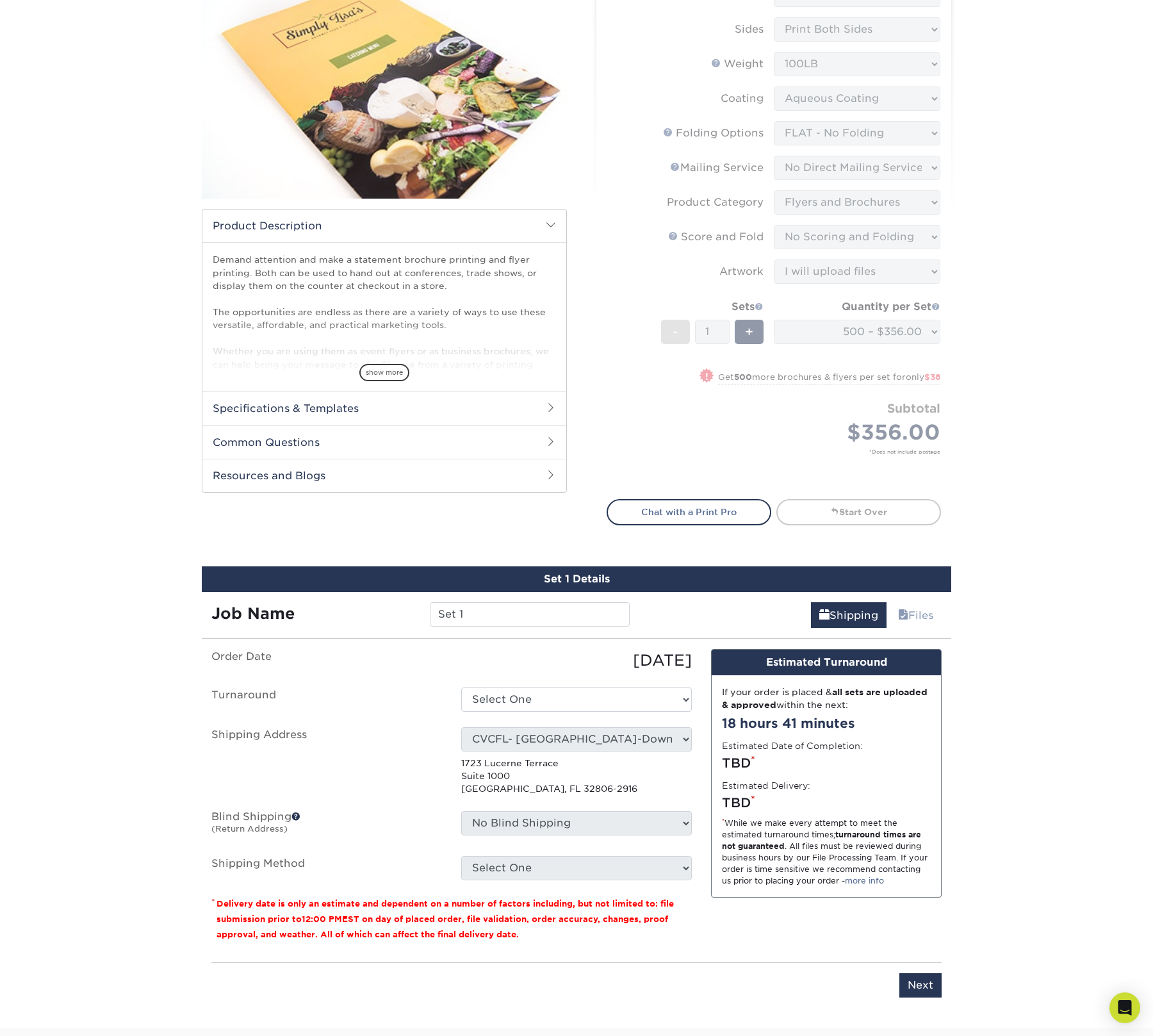
scroll to position [546, 0]
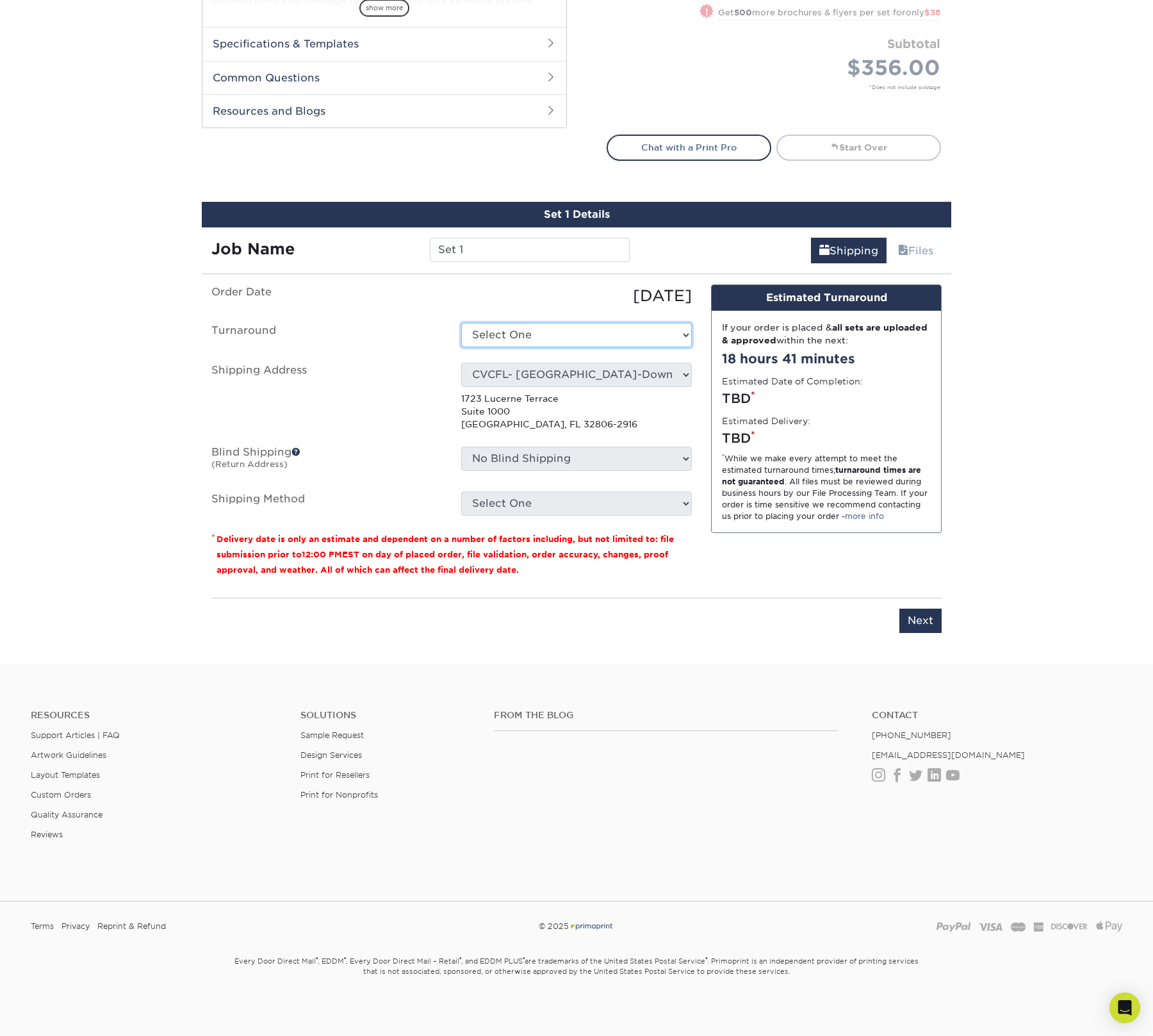
click at [550, 332] on select "Select One 2-4 Business Days 2 Day Next Business Day" at bounding box center [576, 335] width 230 height 24
select select "f72ced78-8cc2-484a-8d52-ca500477518b"
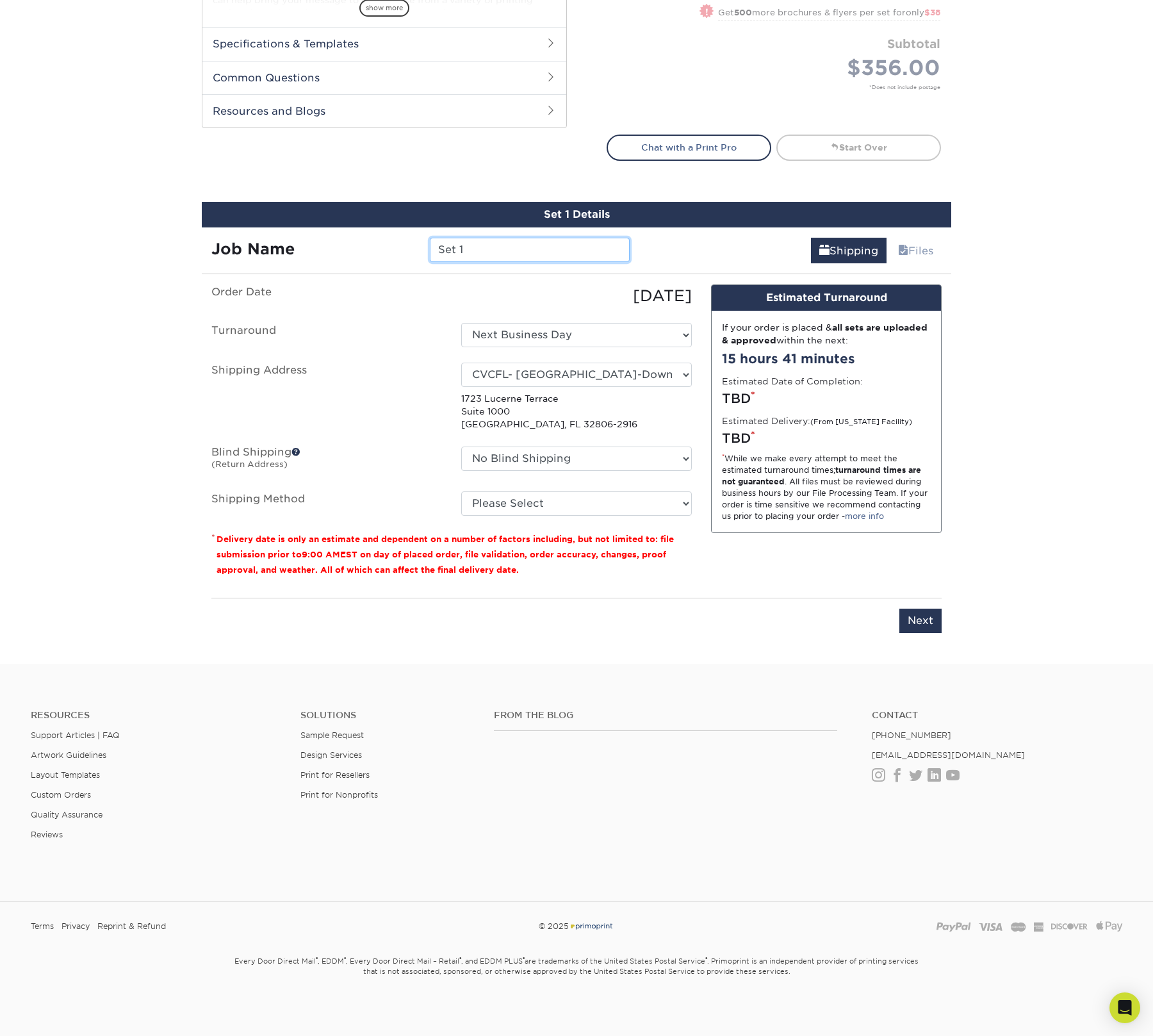
click at [490, 244] on input "Set 1" at bounding box center [529, 249] width 199 height 24
drag, startPoint x: 405, startPoint y: 246, endPoint x: 395, endPoint y: 247, distance: 10.0
click at [395, 246] on div "Job Name Set 1" at bounding box center [420, 249] width 437 height 24
paste input "CVICFL - Remote Patient Monitoring One Sheet"
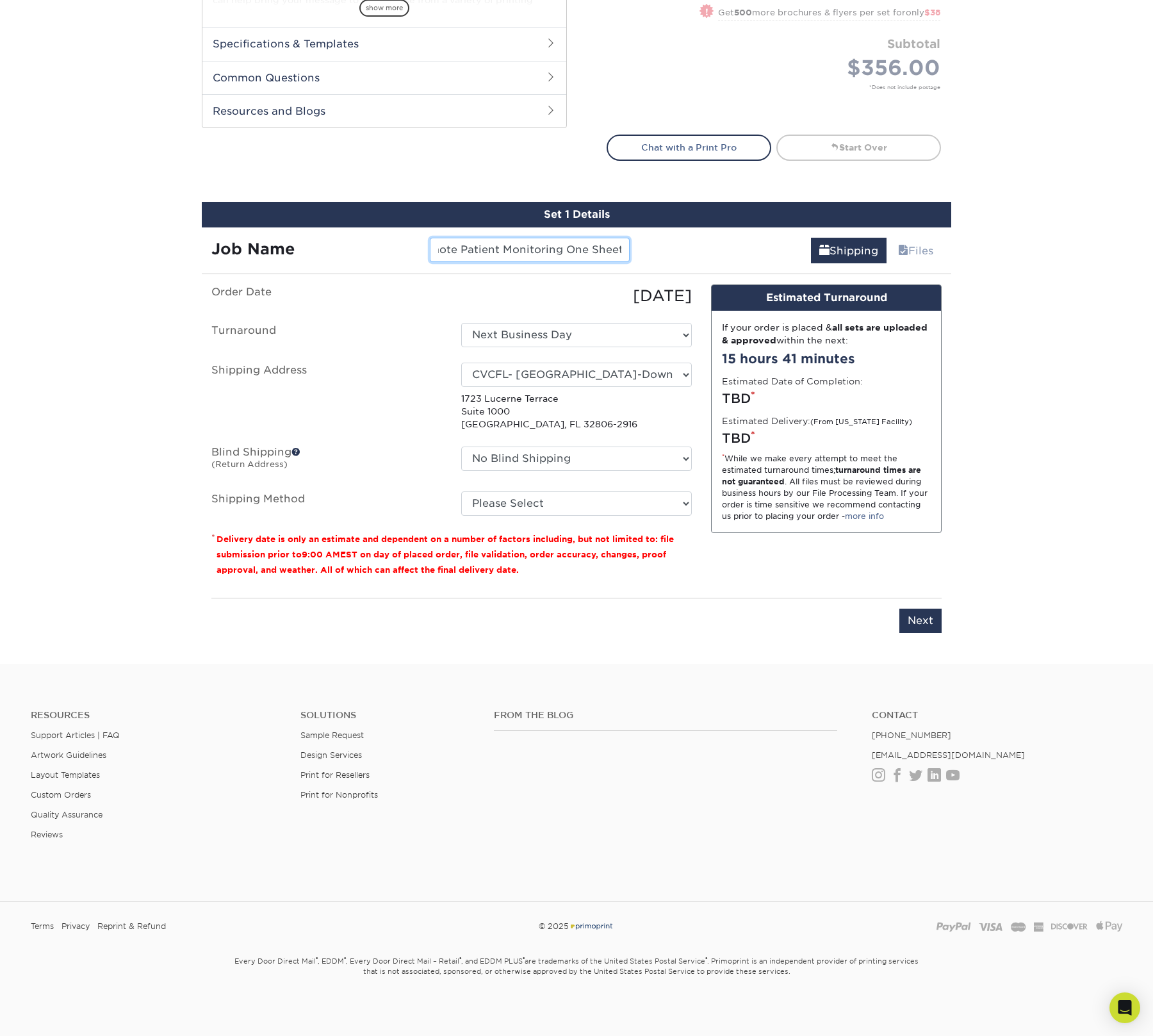
drag, startPoint x: 498, startPoint y: 237, endPoint x: 493, endPoint y: 242, distance: 7.1
click at [493, 241] on input "CVICFL - Remote Patient Monitoring One Sheet" at bounding box center [529, 249] width 199 height 24
drag, startPoint x: 505, startPoint y: 246, endPoint x: 616, endPoint y: 297, distance: 122.2
click at [385, 243] on div "Job Name CVICFL - Remote Patient Monitoring One Sheet" at bounding box center [420, 249] width 437 height 24
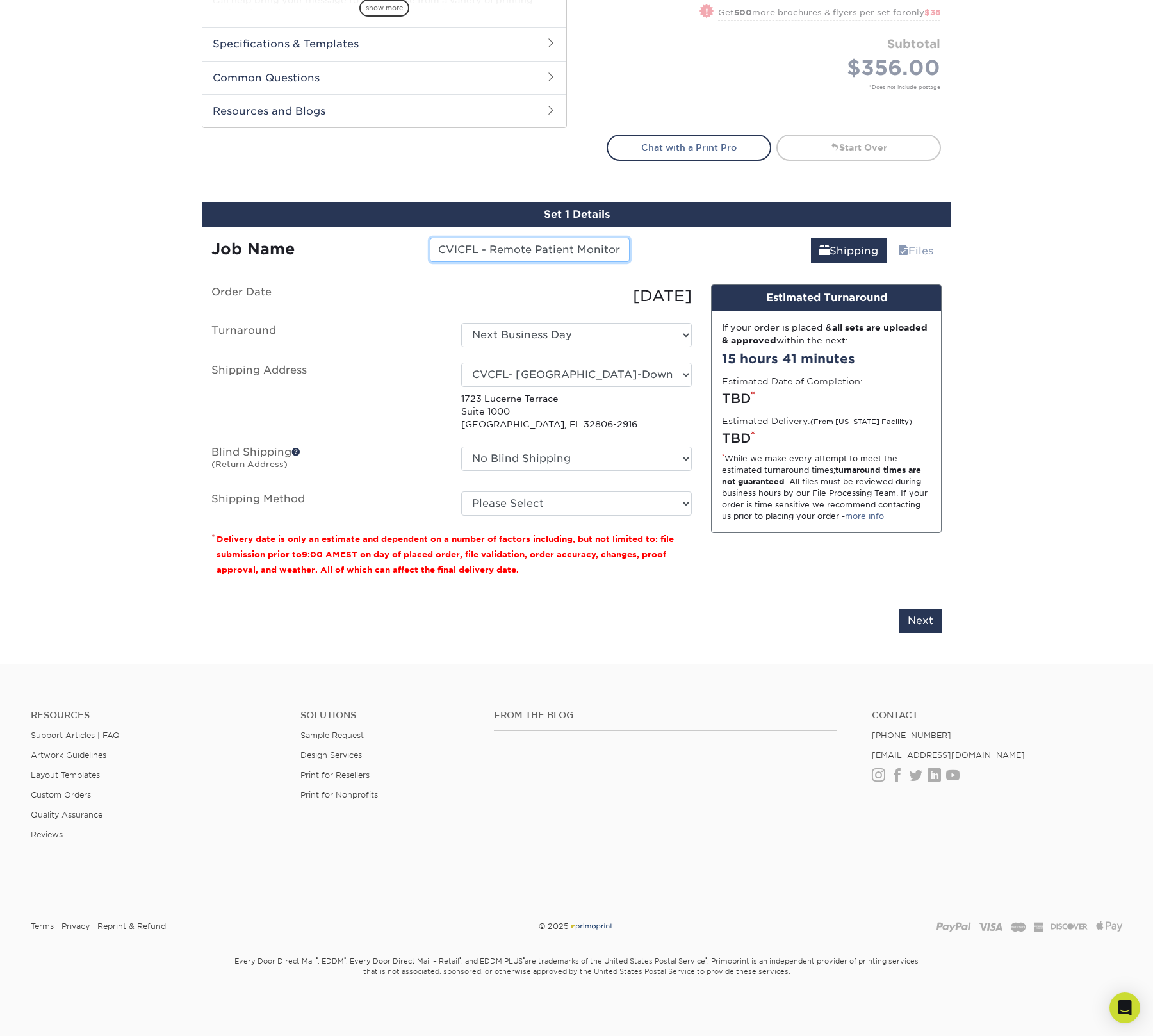
type input "CVICFL - Remote Patient Monitoring One Sheet"
click at [526, 370] on select "Select One Lauryn Matthews AAP Conference - Advance Warehouse Acacia Crawford A…" at bounding box center [576, 375] width 230 height 24
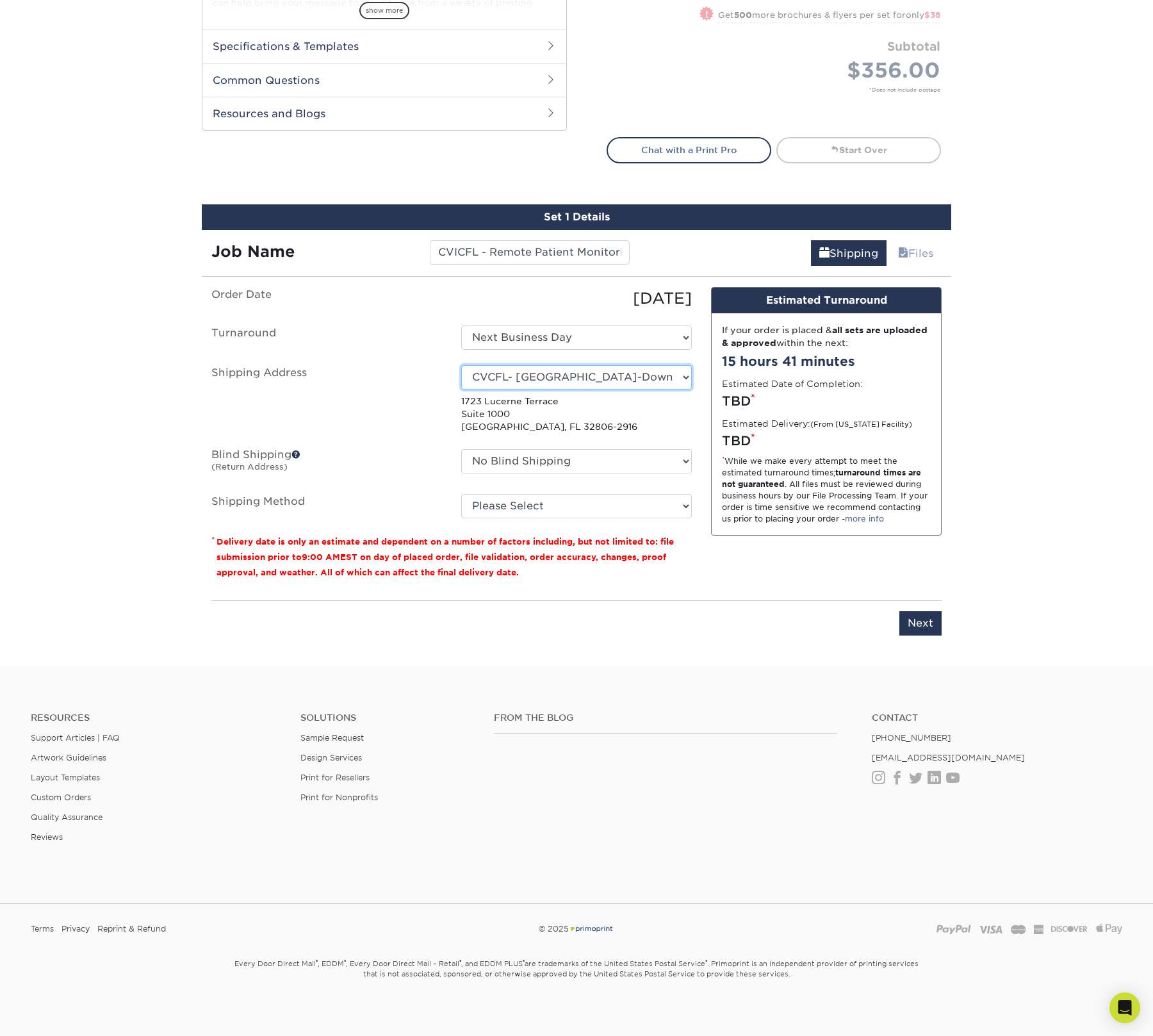
click at [541, 366] on select "Select One Lauryn Matthews AAP Conference - Advance Warehouse Acacia Crawford A…" at bounding box center [576, 377] width 230 height 24
select select "286472"
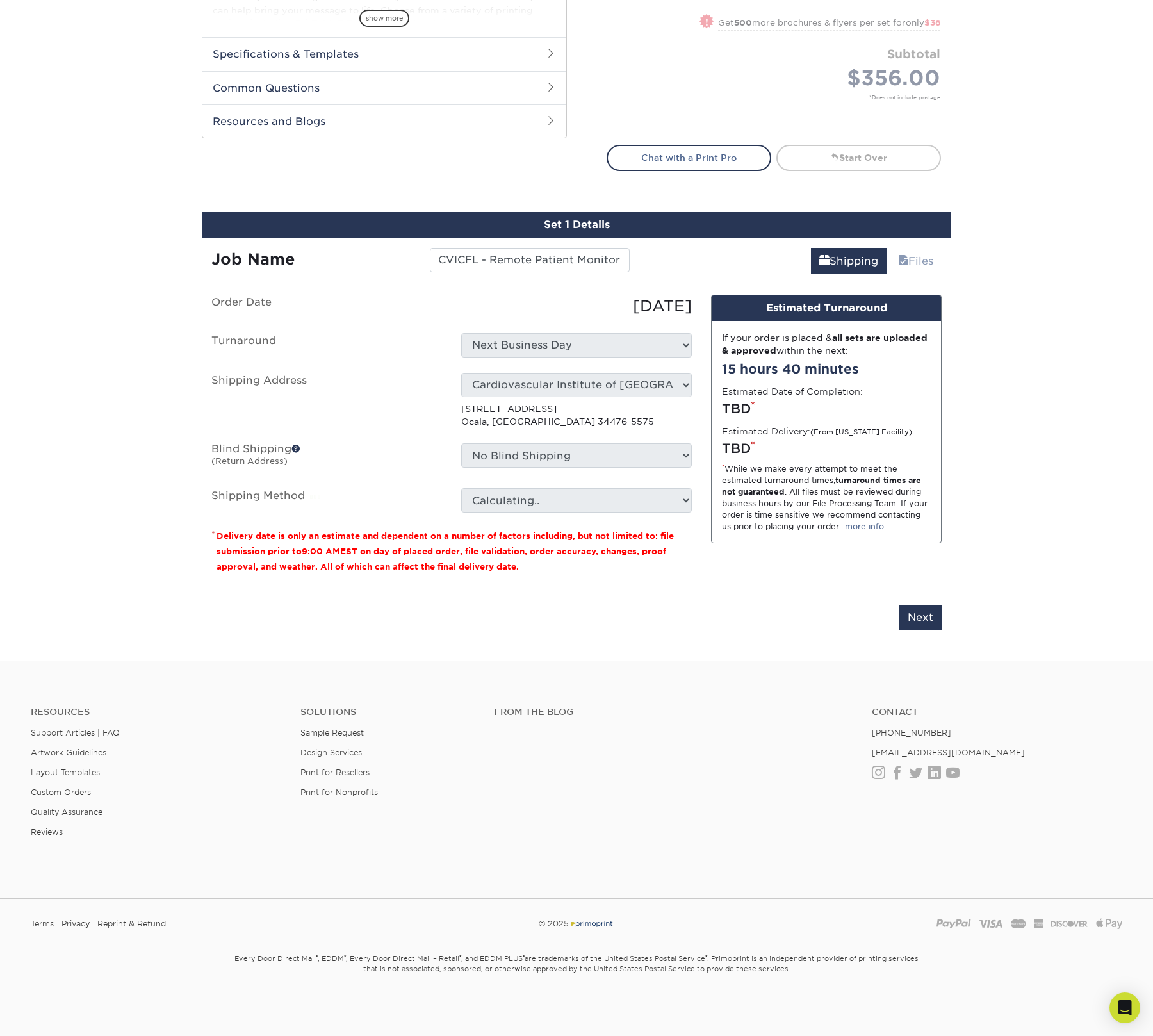
scroll to position [532, 0]
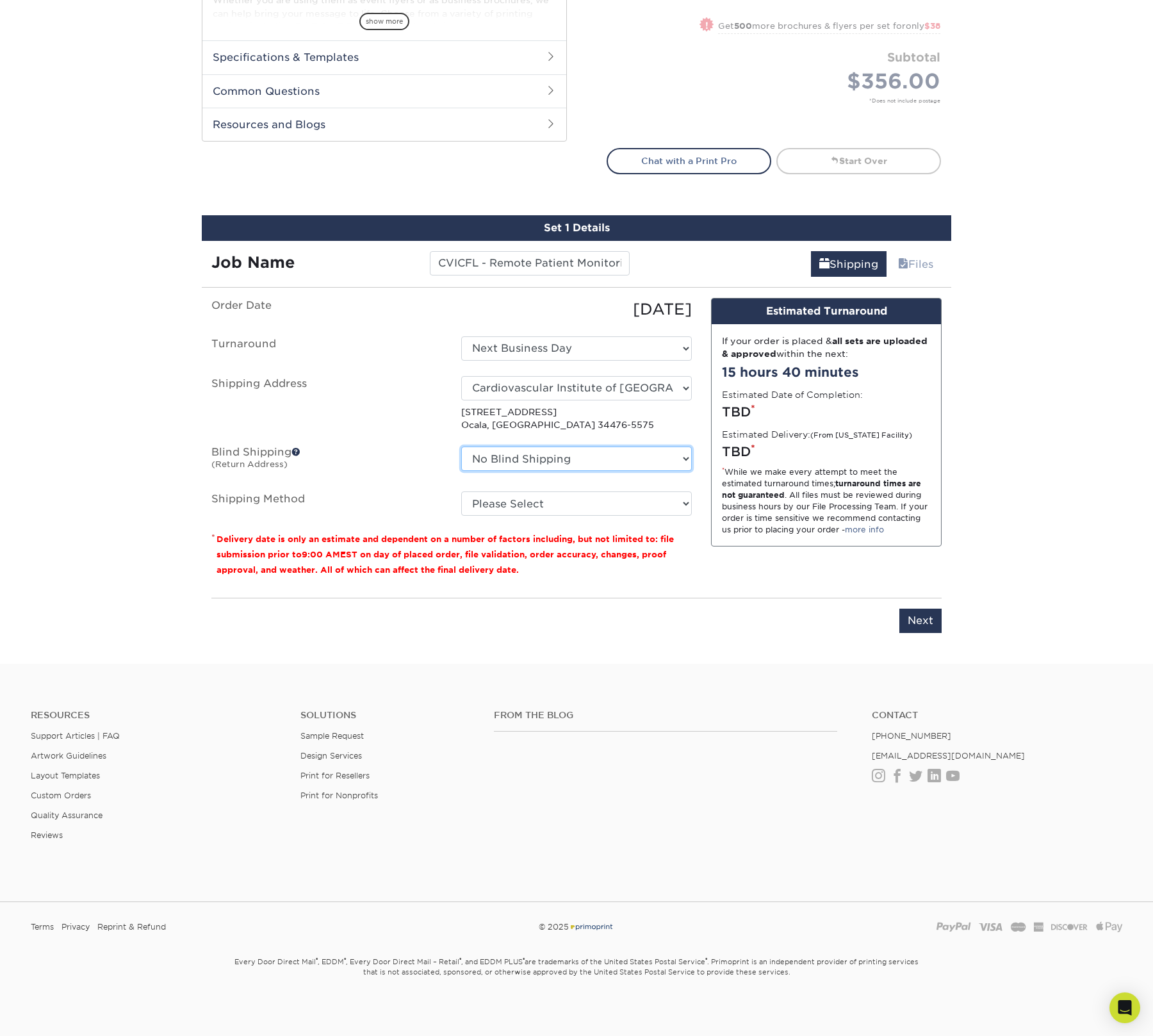
click at [599, 454] on select "No Blind Shipping Lauryn Matthews AAP Conference - Advance Warehouse Acacia Cra…" at bounding box center [576, 459] width 230 height 24
select select "286472"
click at [462, 447] on select "No Blind Shipping Lauryn Matthews AAP Conference - Advance Warehouse Acacia Cra…" at bounding box center [576, 459] width 230 height 24
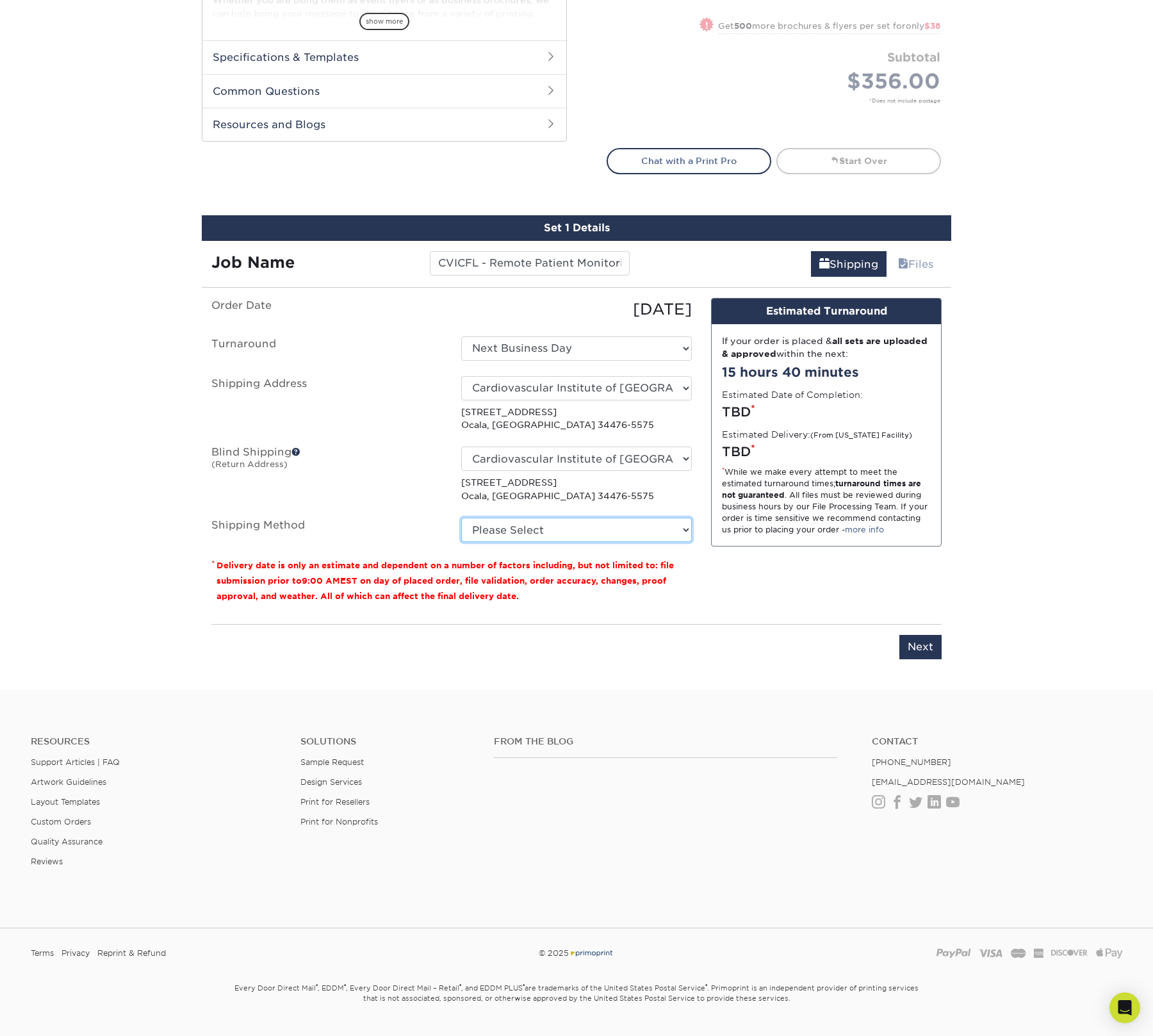
click at [508, 531] on select "Please Select Ground Shipping (+$19.10) 3 Day Shipping Service (+$27.73) 2 Day …" at bounding box center [576, 529] width 230 height 24
select select "02"
click at [462, 517] on select "Please Select Ground Shipping (+$19.10) 3 Day Shipping Service (+$27.73) 2 Day …" at bounding box center [576, 529] width 230 height 24
click at [922, 639] on input "Next" at bounding box center [921, 647] width 43 height 24
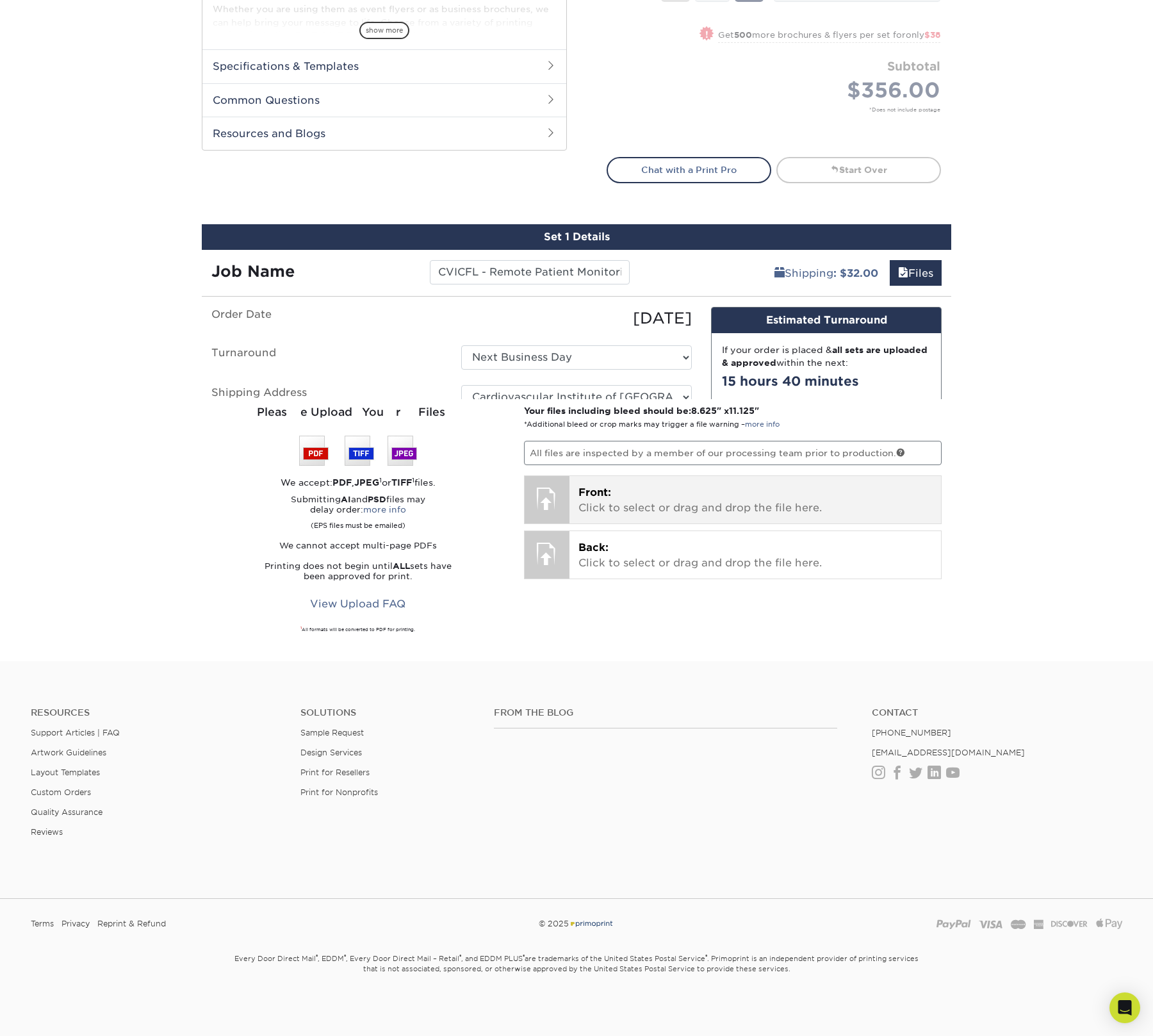
scroll to position [510, 0]
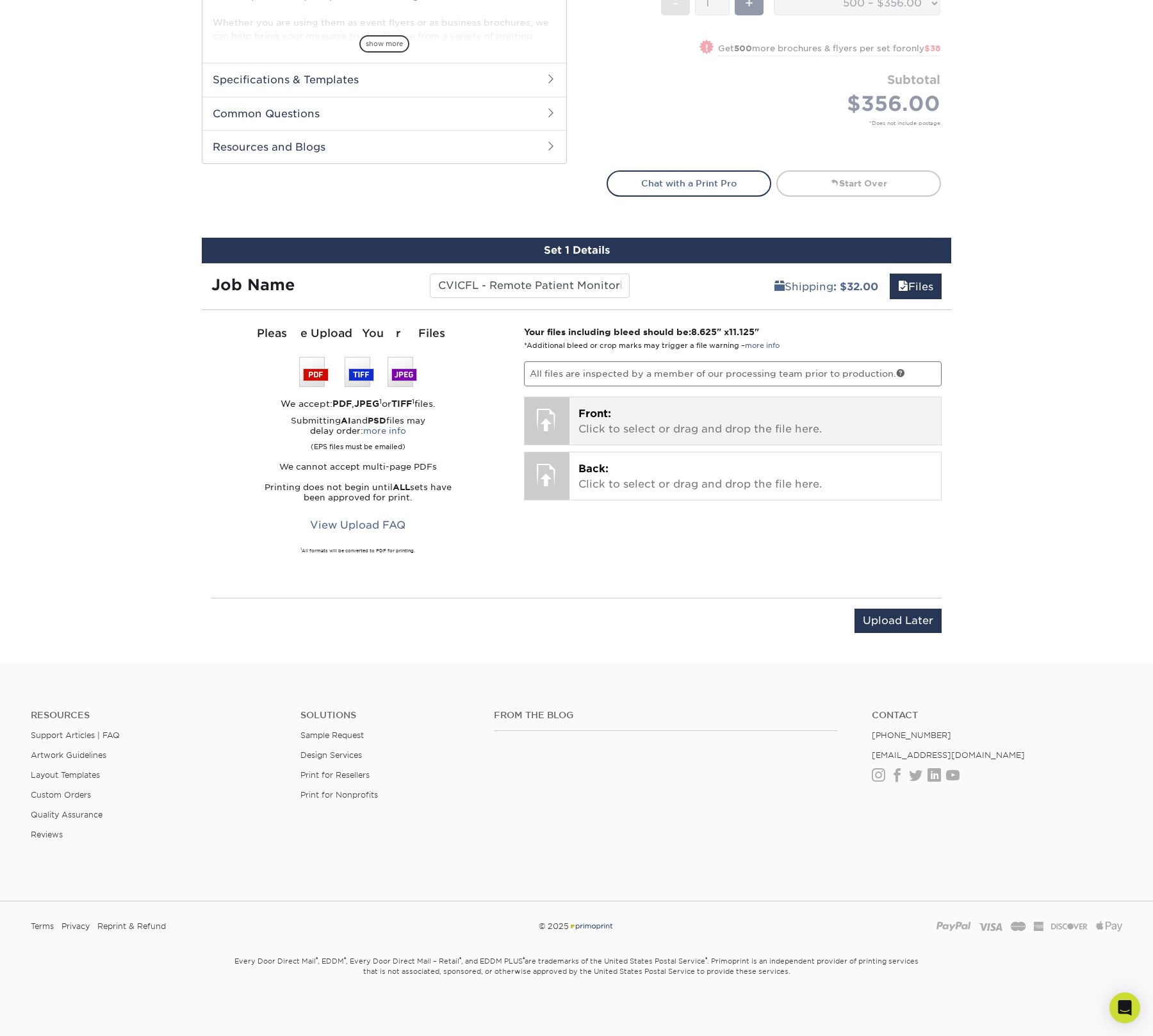
click at [618, 416] on p "Front: Click to select or drag and drop the file here." at bounding box center [755, 421] width 354 height 30
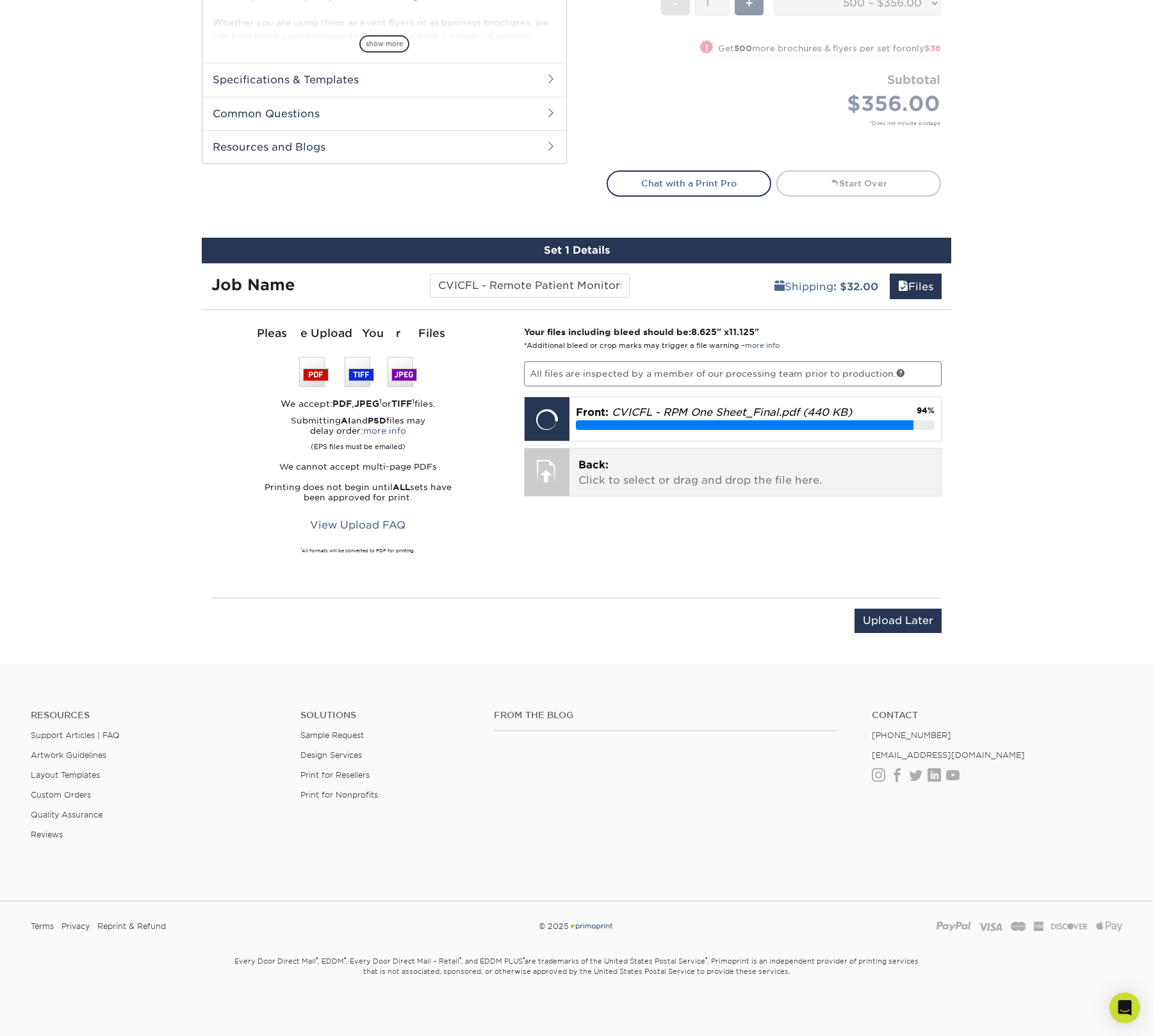
click at [626, 475] on p "Back: Click to select or drag and drop the file here." at bounding box center [755, 472] width 354 height 30
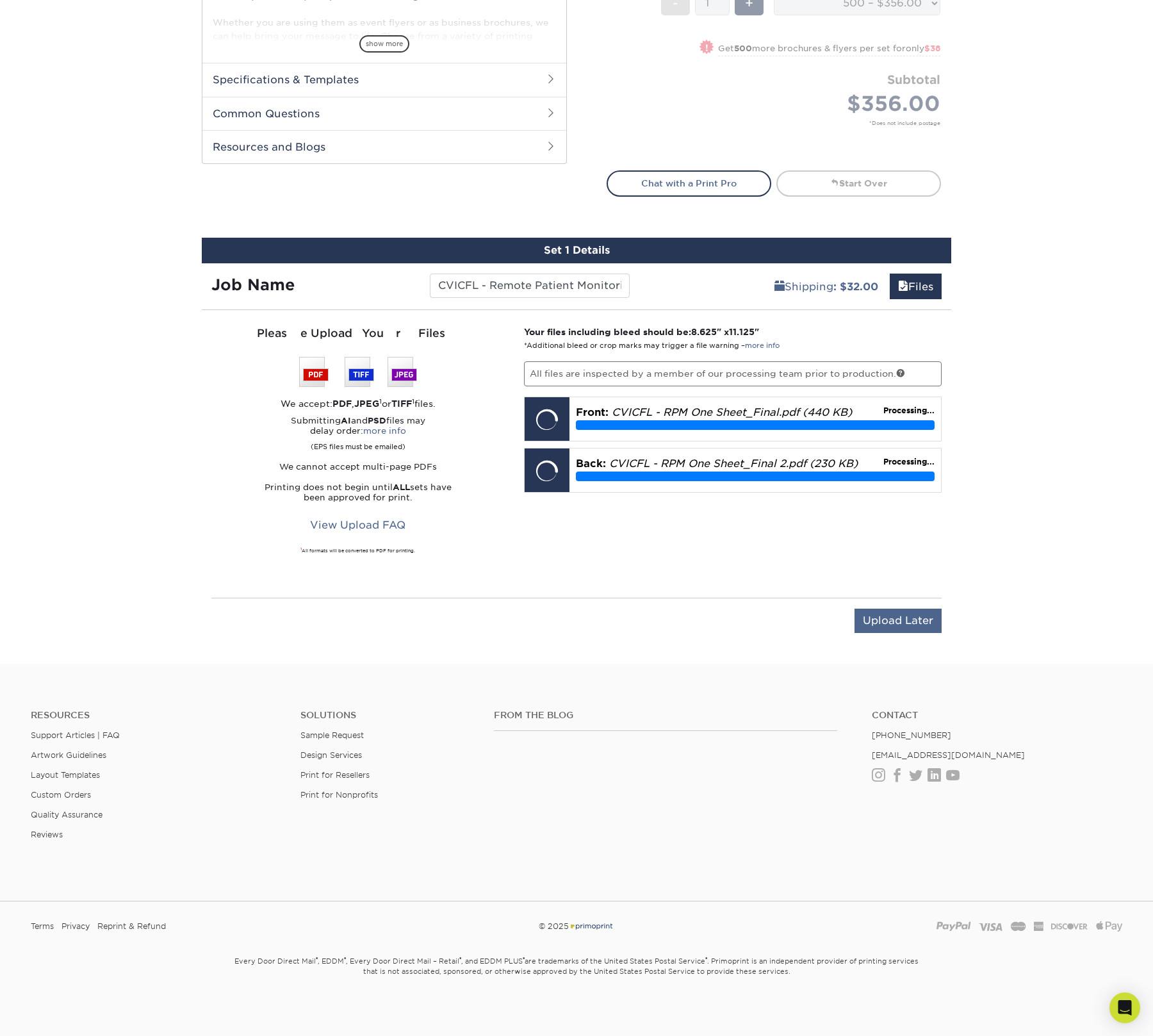
scroll to position [532, 0]
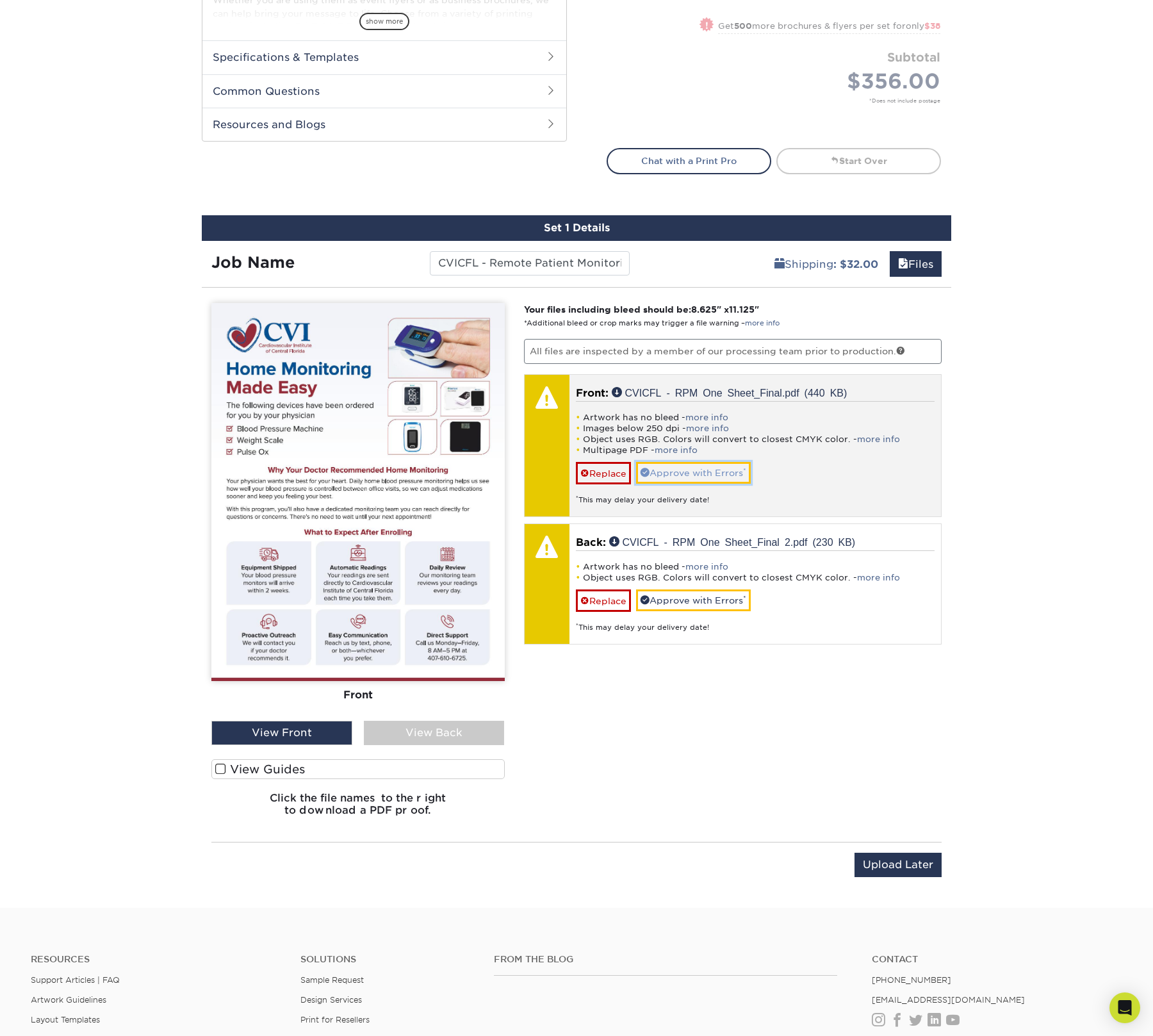
click at [696, 469] on link "Approve with Errors *" at bounding box center [694, 472] width 115 height 22
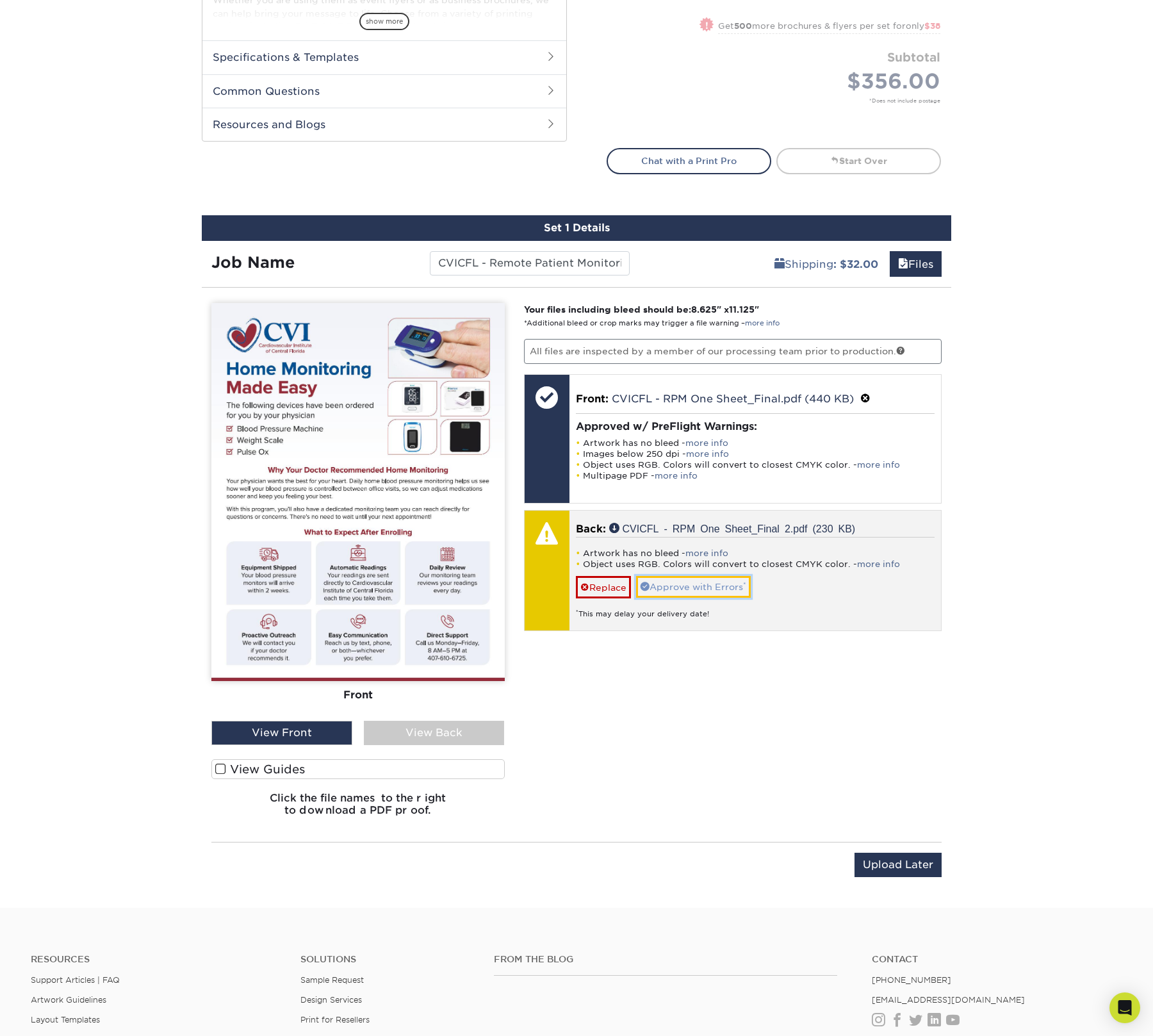
click at [696, 594] on link "Approve with Errors *" at bounding box center [694, 586] width 115 height 22
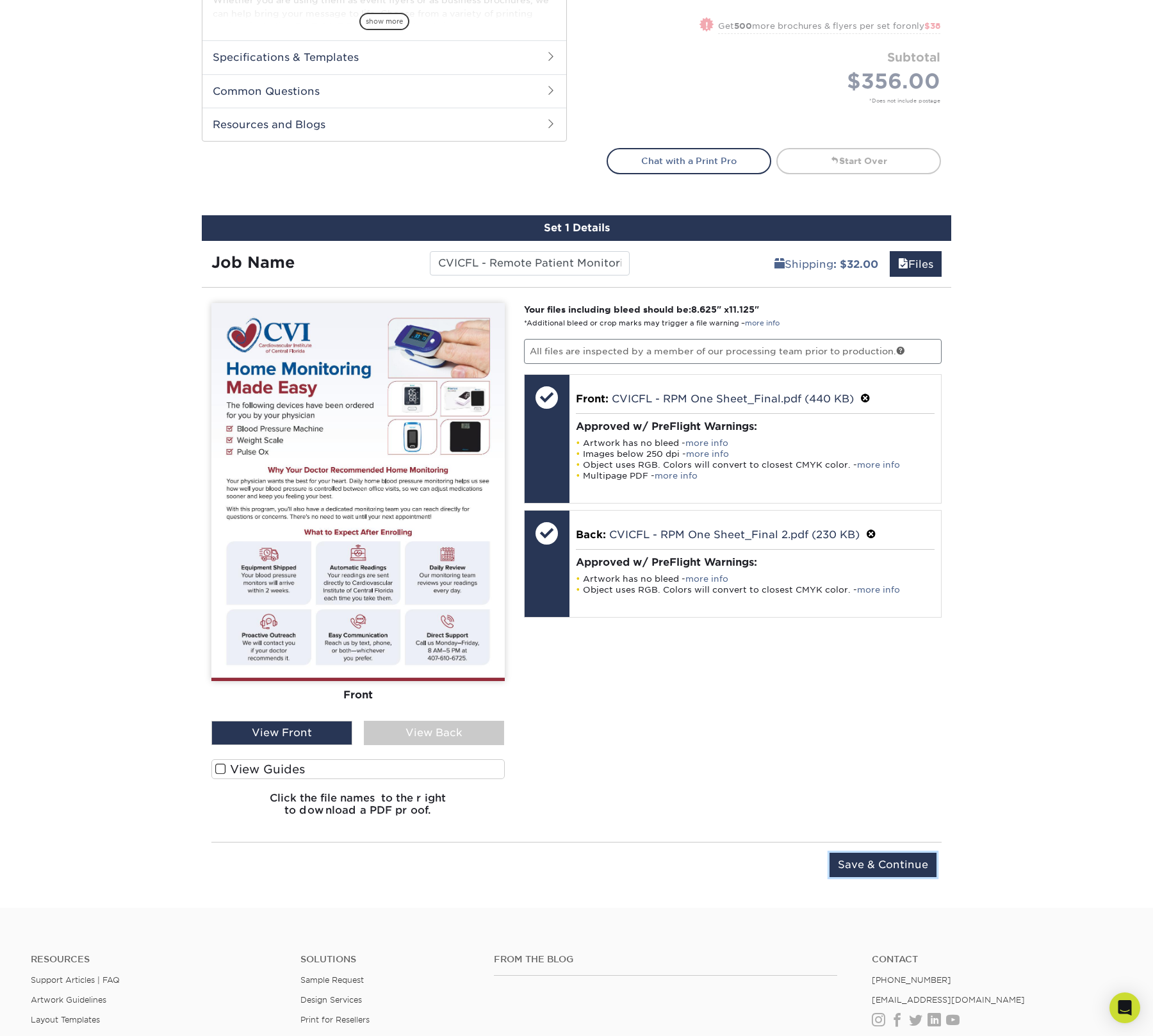
click at [904, 853] on input "Save & Continue" at bounding box center [883, 865] width 107 height 24
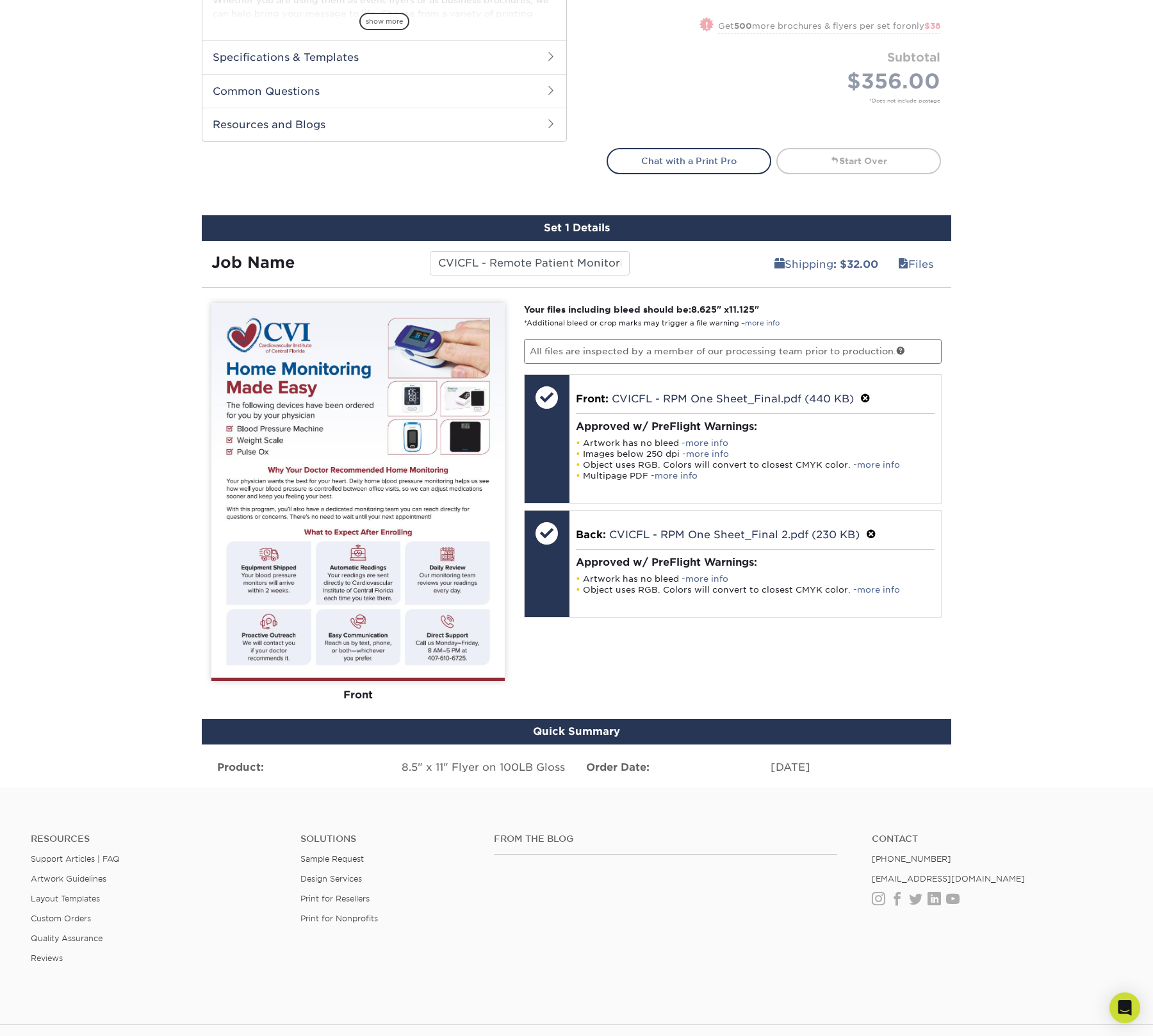
scroll to position [391, 0]
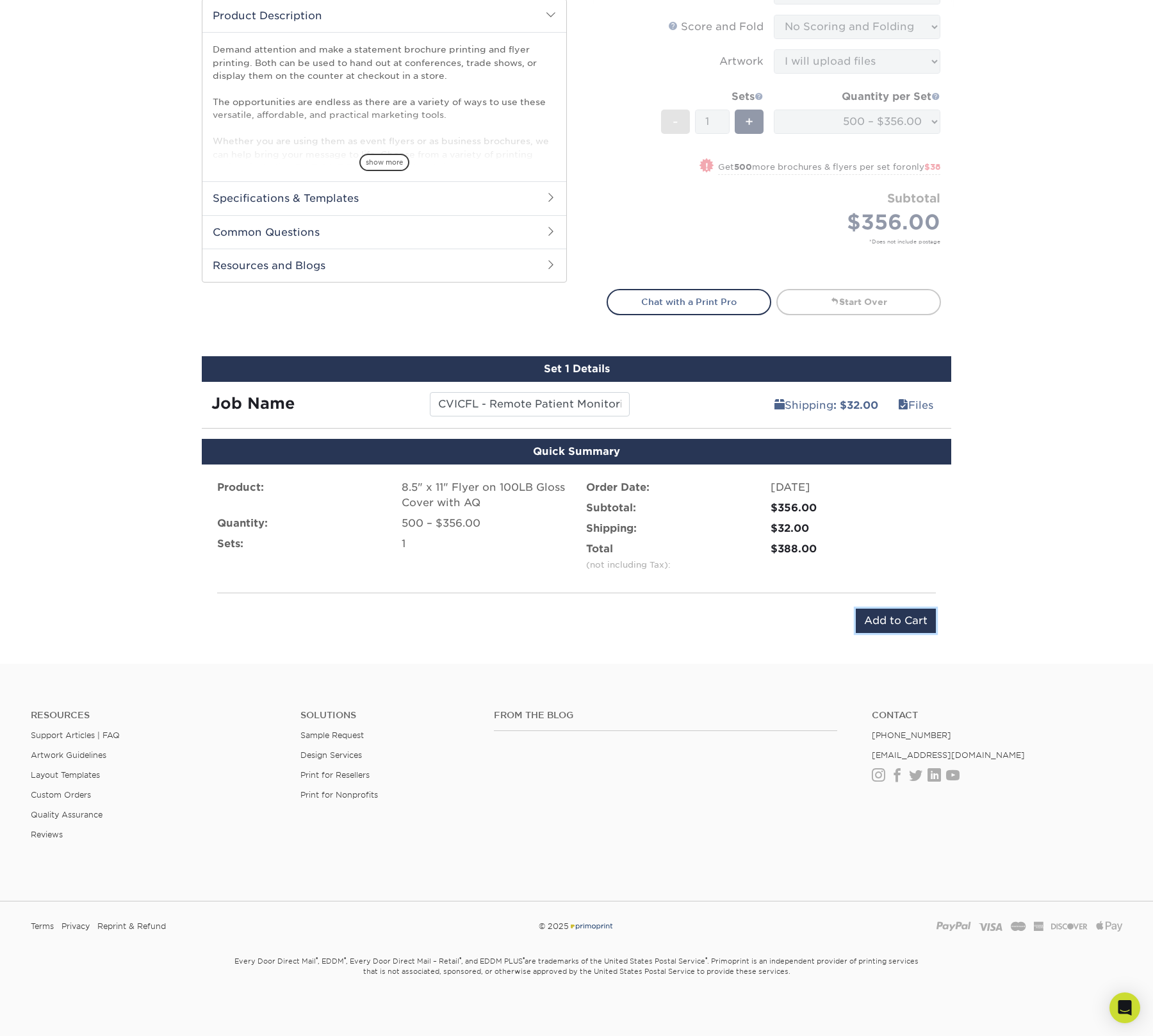
click at [901, 617] on input "Add to Cart" at bounding box center [896, 621] width 80 height 24
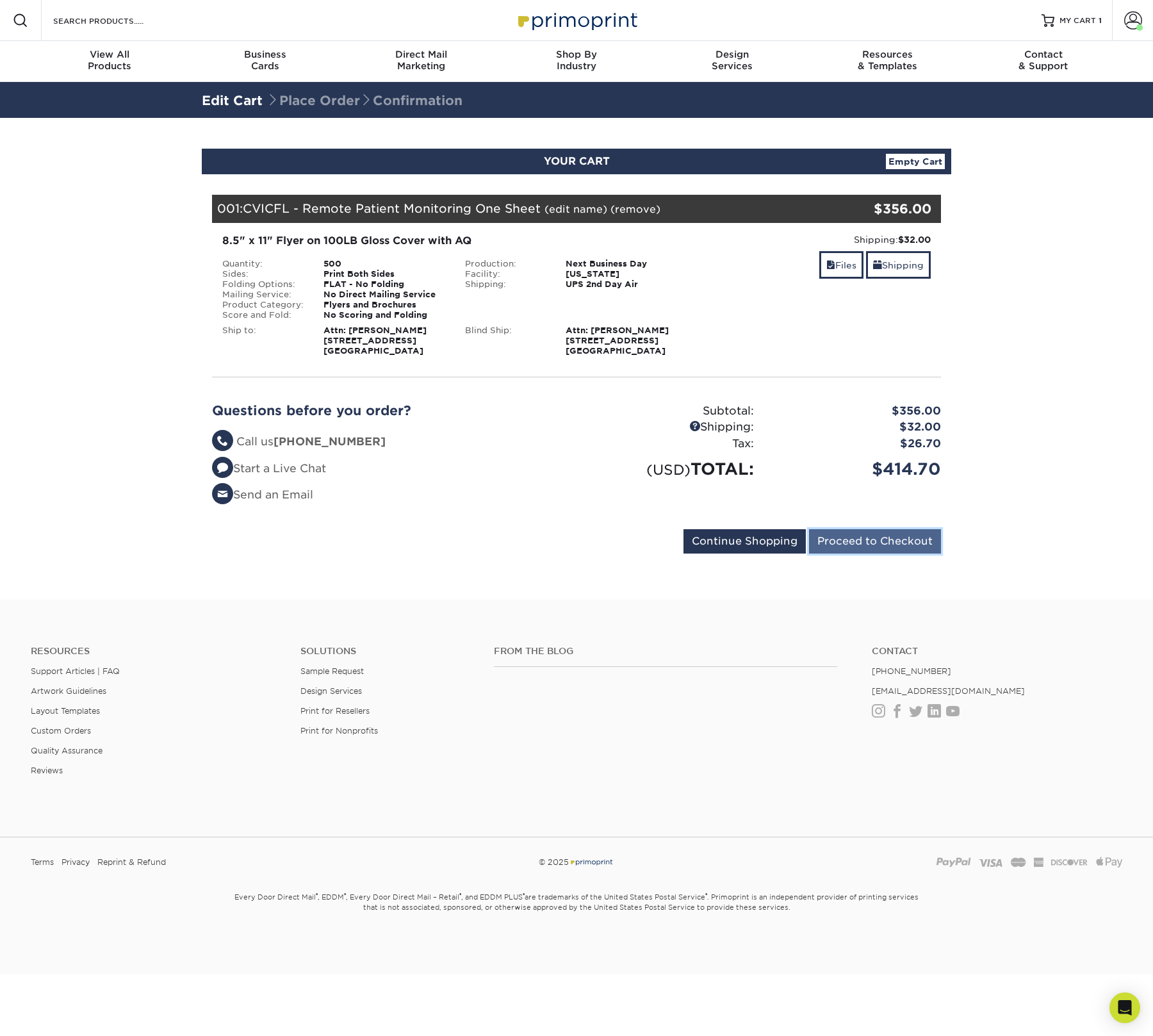
click at [903, 547] on input "Proceed to Checkout" at bounding box center [876, 541] width 132 height 24
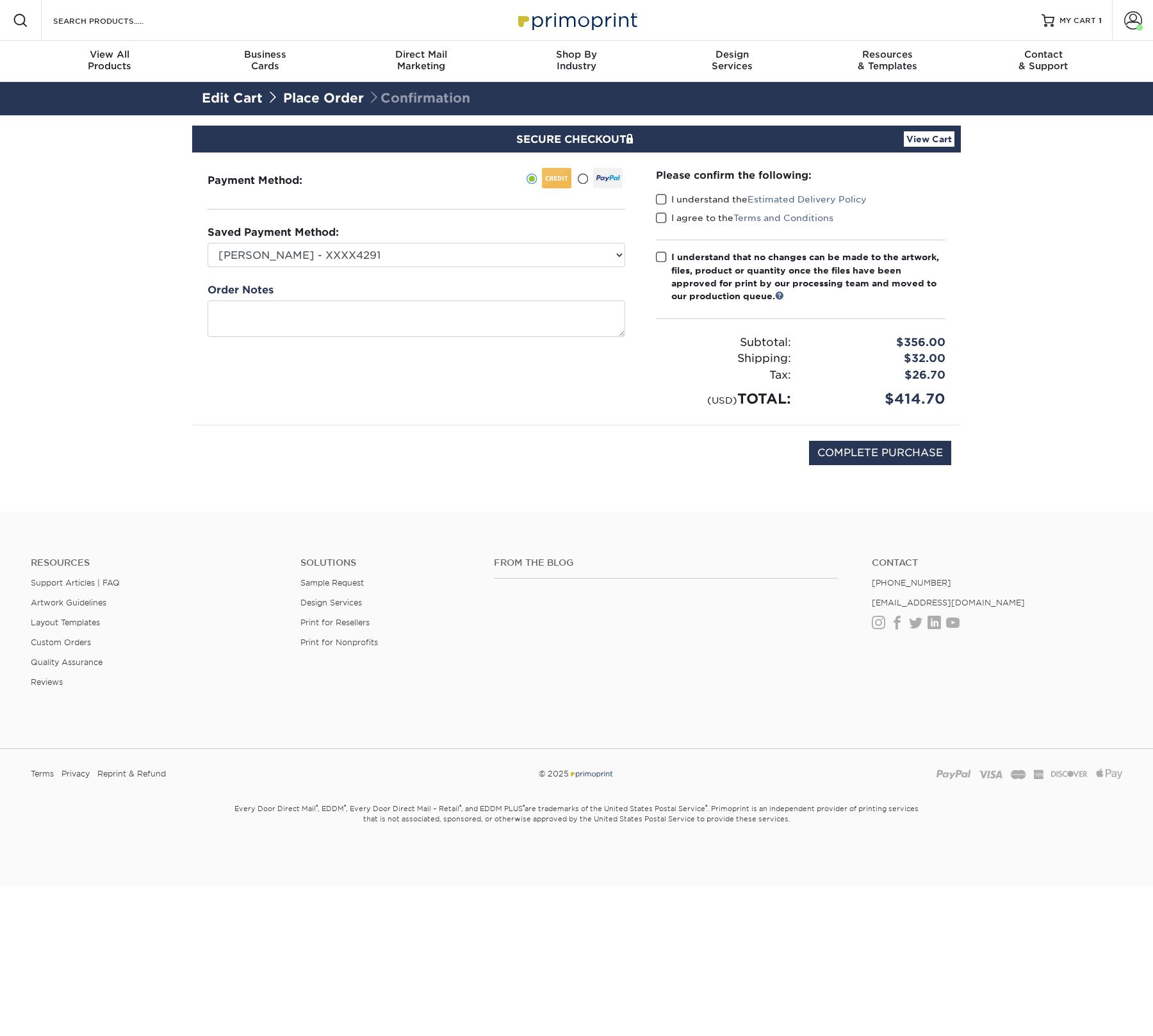
click at [655, 257] on div "Please confirm the following: I understand the Estimated Delivery Policy I agre…" at bounding box center [801, 288] width 320 height 272
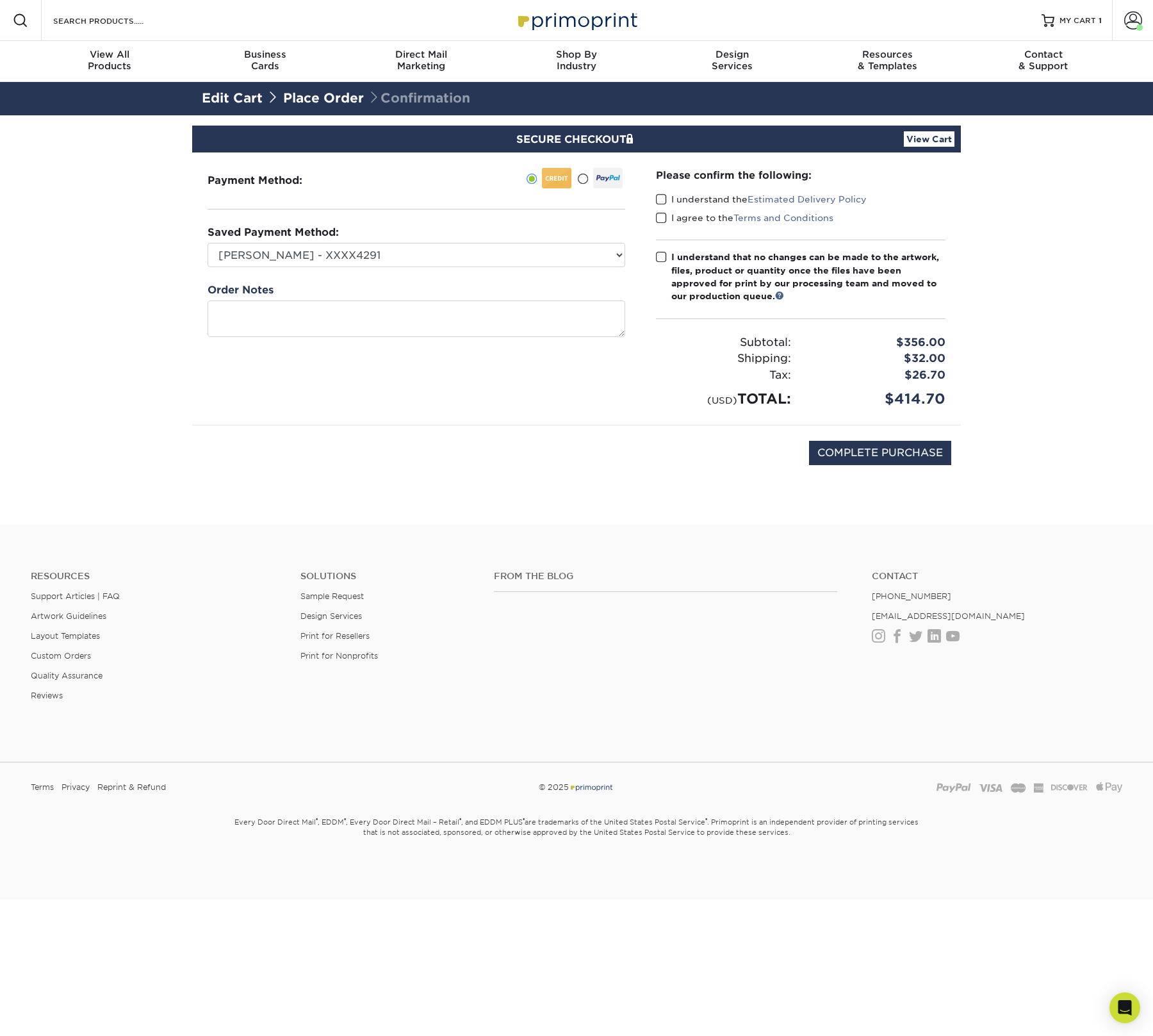
drag, startPoint x: 656, startPoint y: 217, endPoint x: 661, endPoint y: 223, distance: 7.8
click at [656, 217] on span at bounding box center [662, 218] width 11 height 12
click at [0, 0] on input "I agree to the Terms and Conditions" at bounding box center [0, 0] width 0 height 0
drag, startPoint x: 662, startPoint y: 259, endPoint x: 663, endPoint y: 252, distance: 7.1
click at [662, 259] on span at bounding box center [662, 257] width 11 height 12
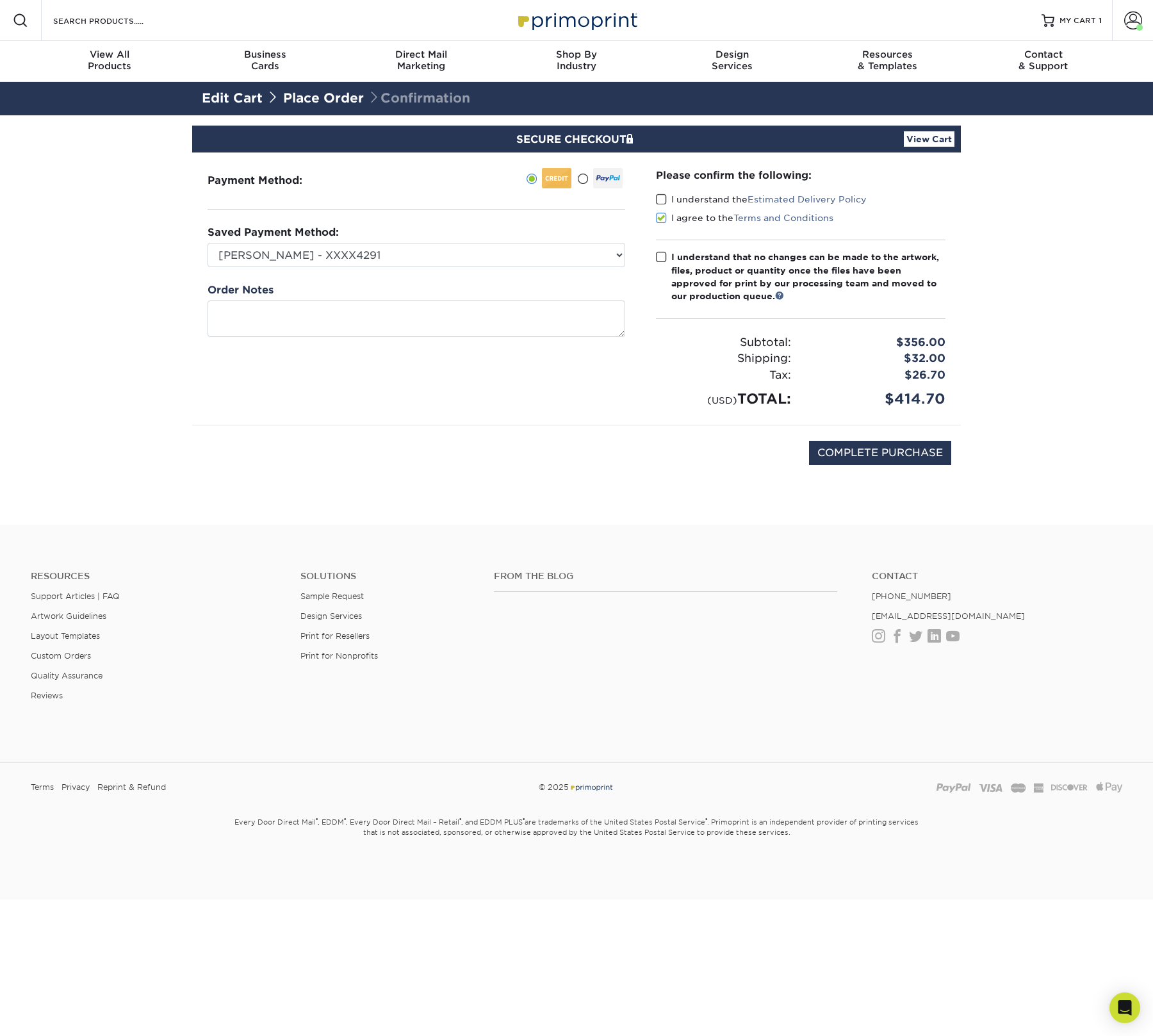
click at [0, 0] on input "I understand that no changes can be made to the artwork, files, product or quan…" at bounding box center [0, 0] width 0 height 0
click at [659, 191] on div "Please confirm the following: I understand the Estimated Delivery Policy I agre…" at bounding box center [801, 289] width 290 height 242
click at [663, 198] on span at bounding box center [662, 200] width 11 height 12
click at [0, 0] on input "I understand the Estimated Delivery Policy" at bounding box center [0, 0] width 0 height 0
click at [883, 461] on input "COMPLETE PURCHASE" at bounding box center [881, 453] width 143 height 24
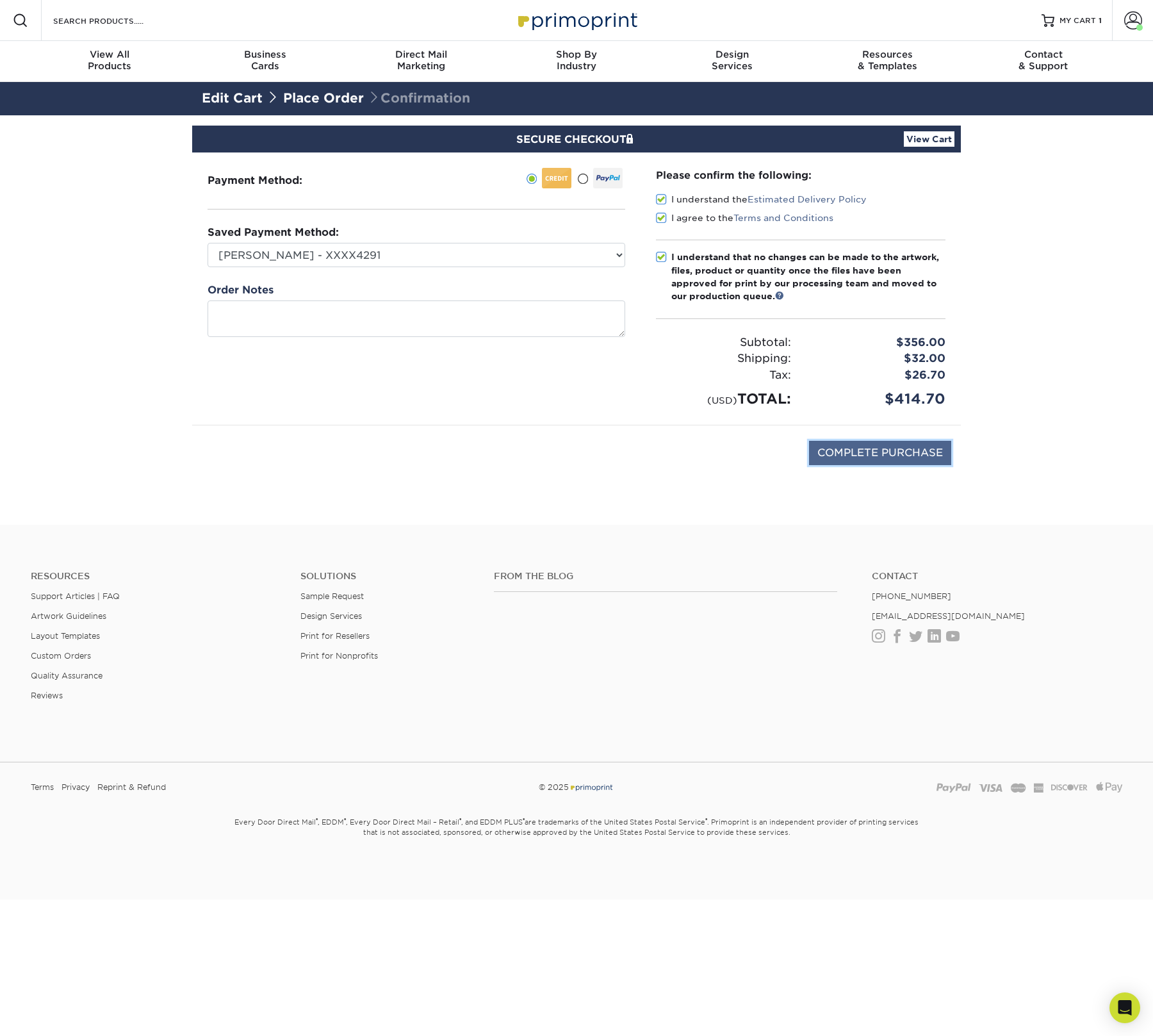
type input "PROCESSING, PLEASE WAIT..."
